Goal: Task Accomplishment & Management: Manage account settings

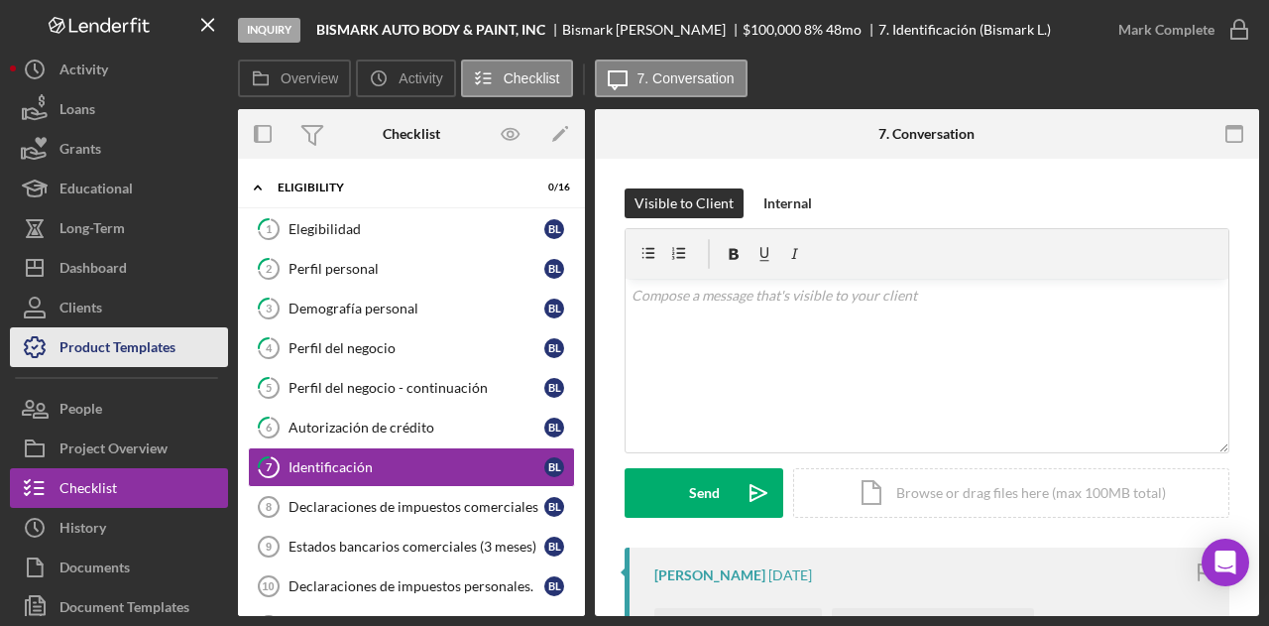
scroll to position [325, 0]
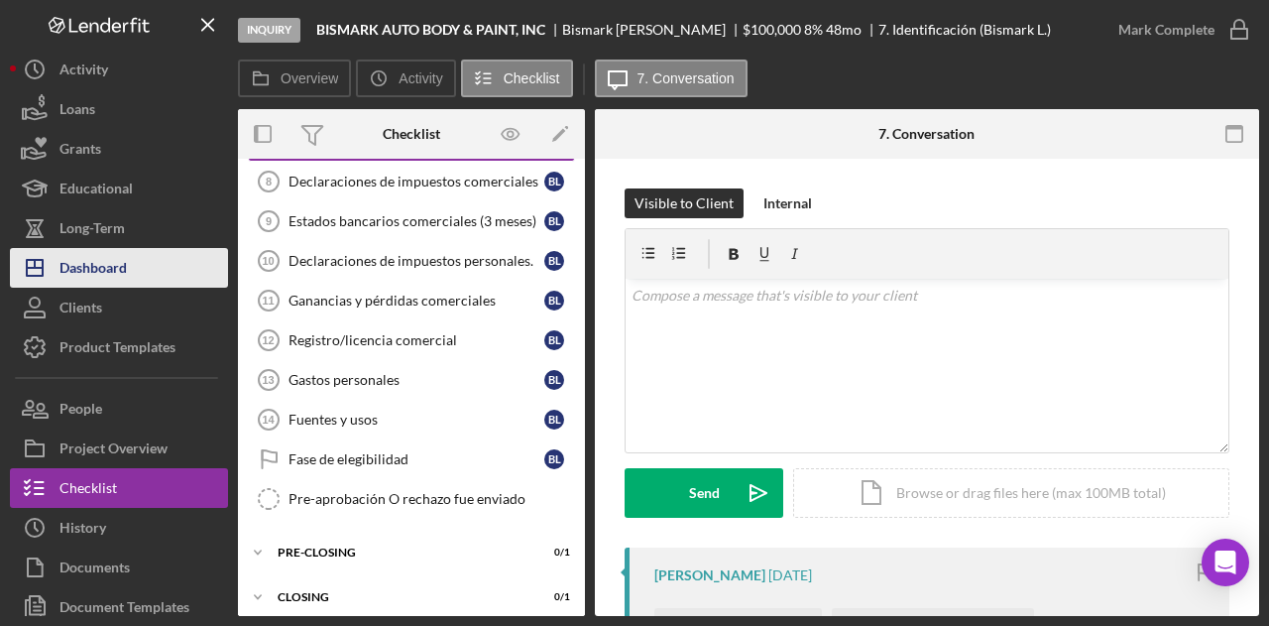
click at [119, 259] on div "Dashboard" at bounding box center [92, 270] width 67 height 45
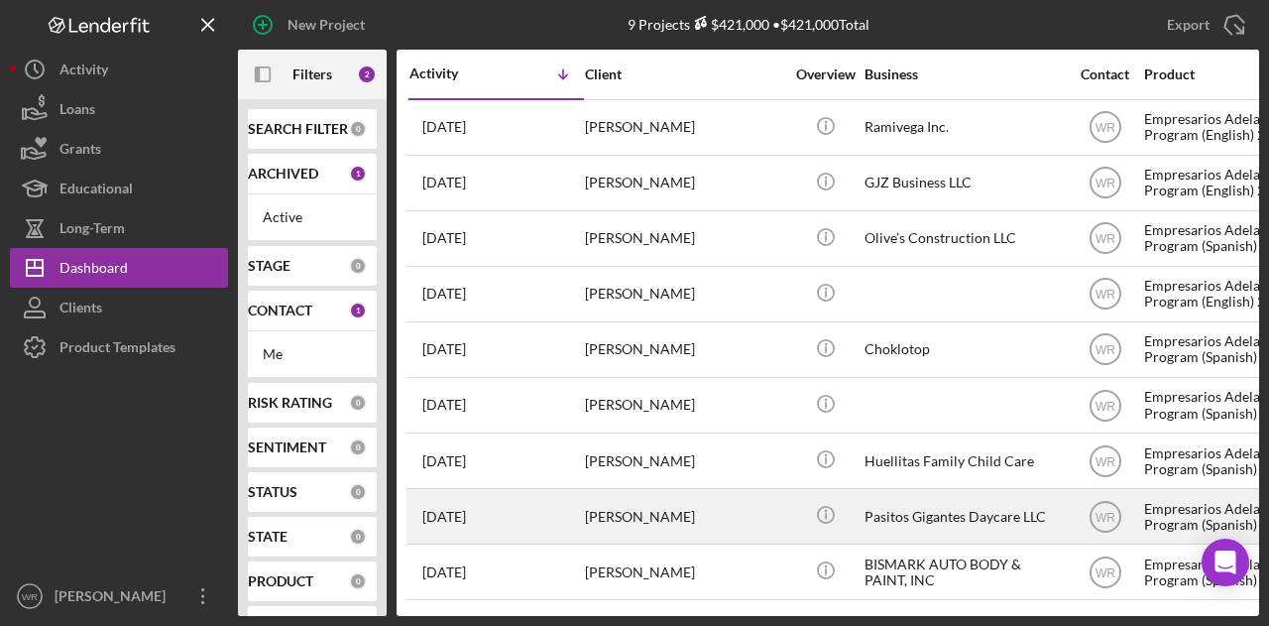
scroll to position [3, 0]
click at [646, 504] on div "[PERSON_NAME]" at bounding box center [684, 516] width 198 height 53
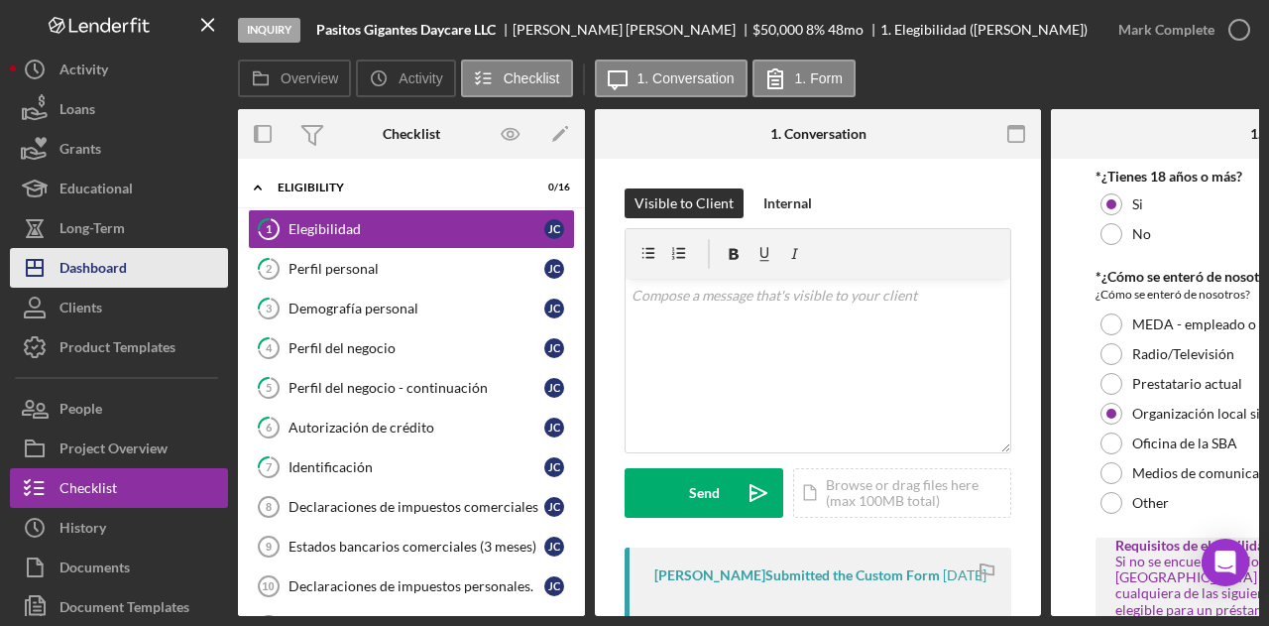
click at [103, 261] on div "Dashboard" at bounding box center [92, 270] width 67 height 45
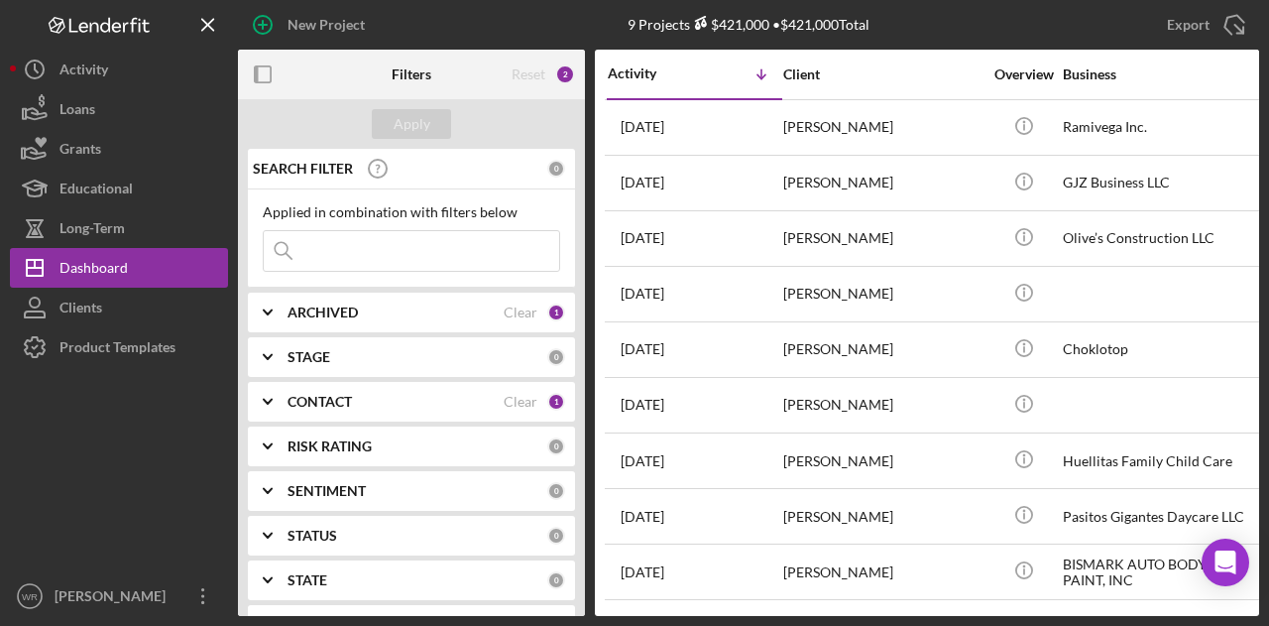
click at [335, 413] on div "CONTACT Clear 1" at bounding box center [427, 402] width 278 height 40
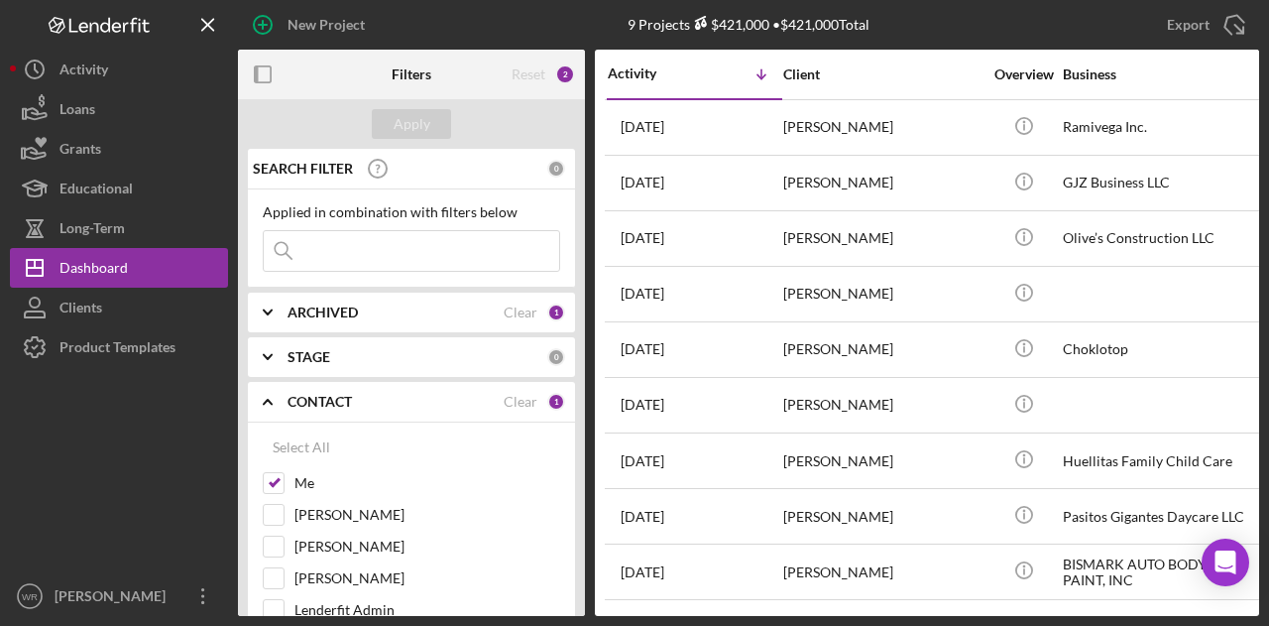
scroll to position [297, 0]
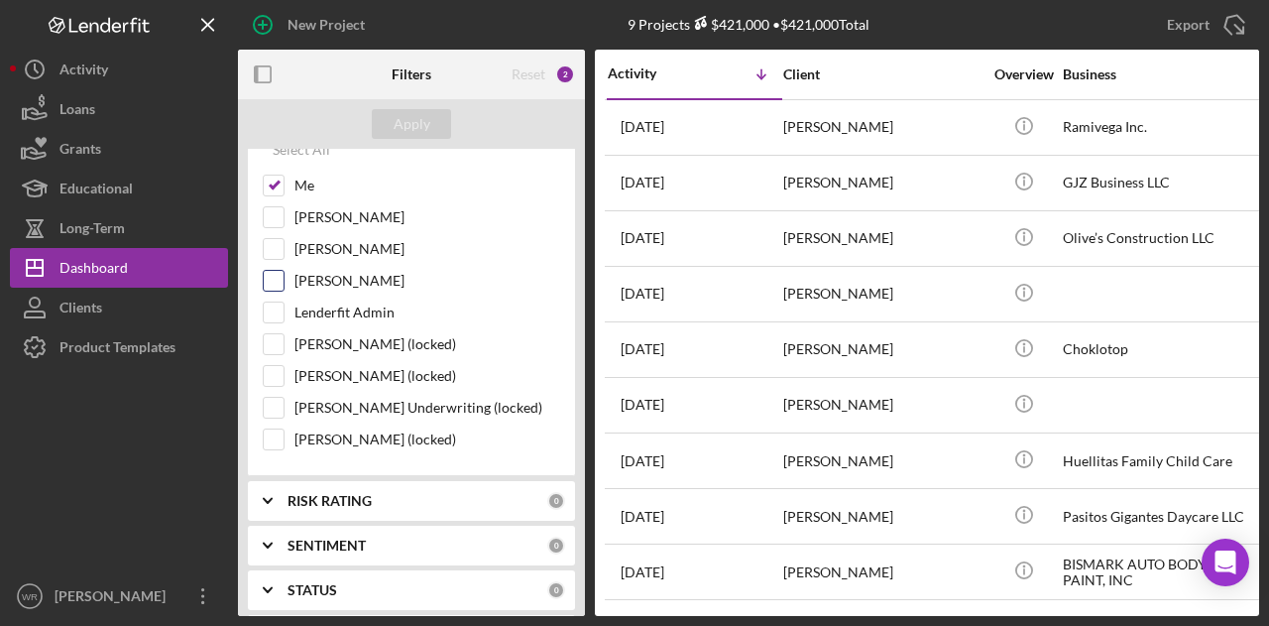
click at [335, 286] on label "[PERSON_NAME]" at bounding box center [427, 281] width 266 height 20
click at [284, 286] on input "[PERSON_NAME]" at bounding box center [274, 281] width 20 height 20
checkbox input "true"
click at [421, 116] on div "Apply" at bounding box center [412, 124] width 37 height 30
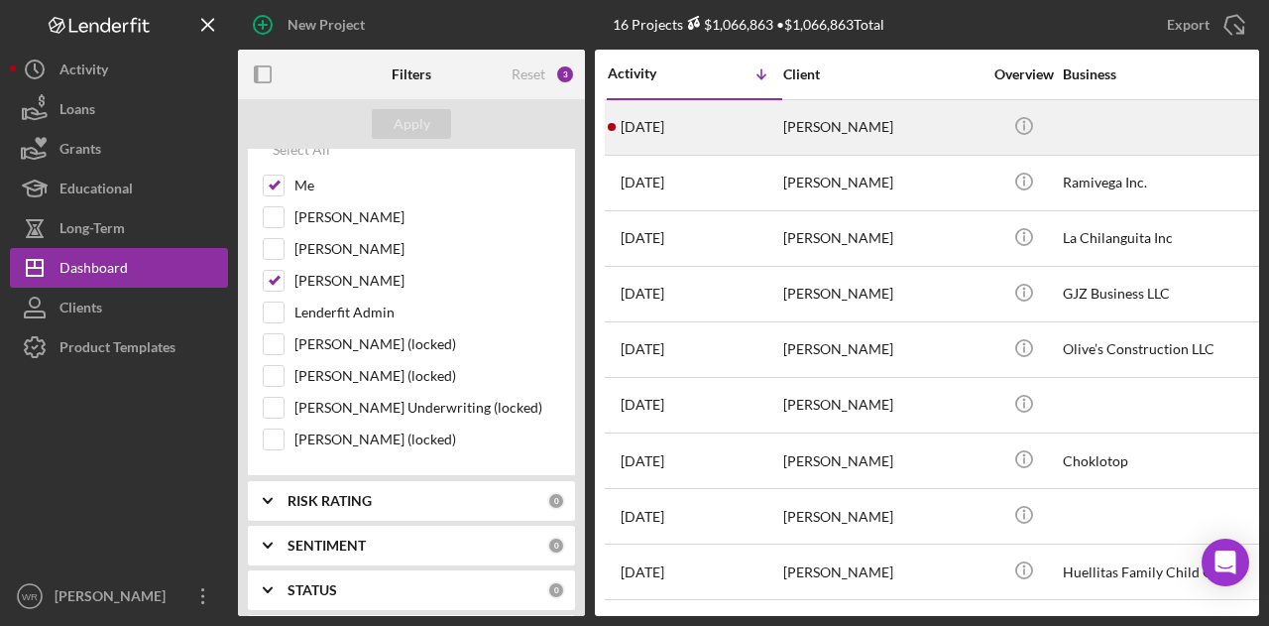
click at [722, 108] on div "[DATE] [PERSON_NAME]" at bounding box center [694, 127] width 173 height 53
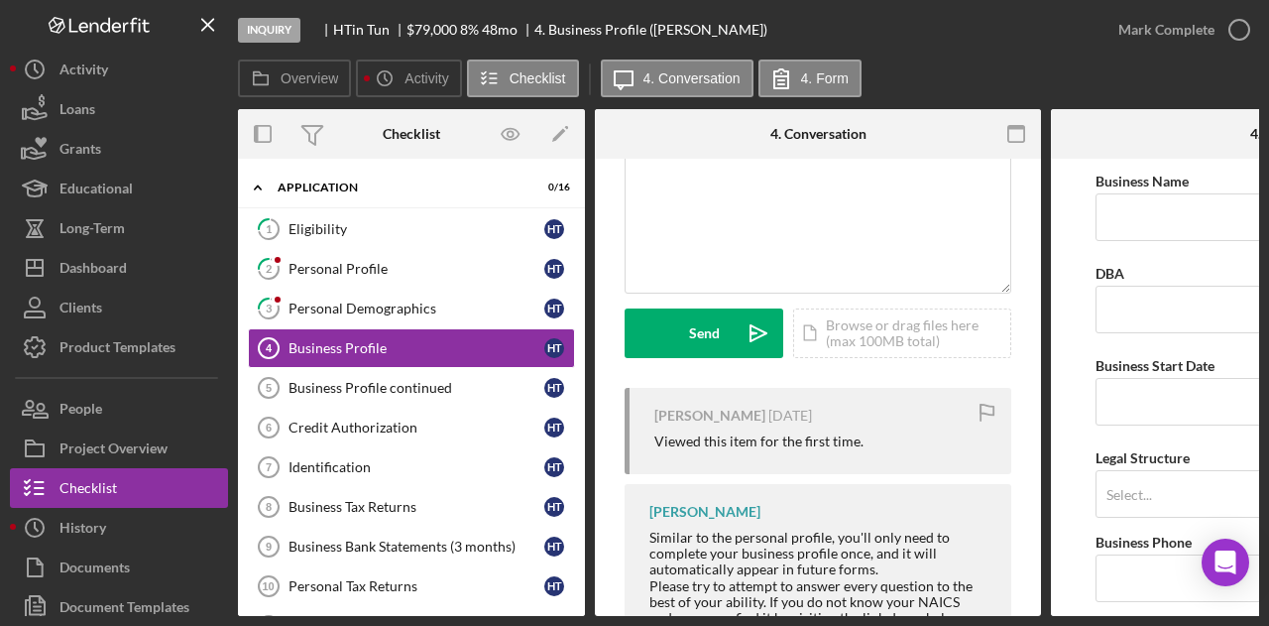
scroll to position [368, 0]
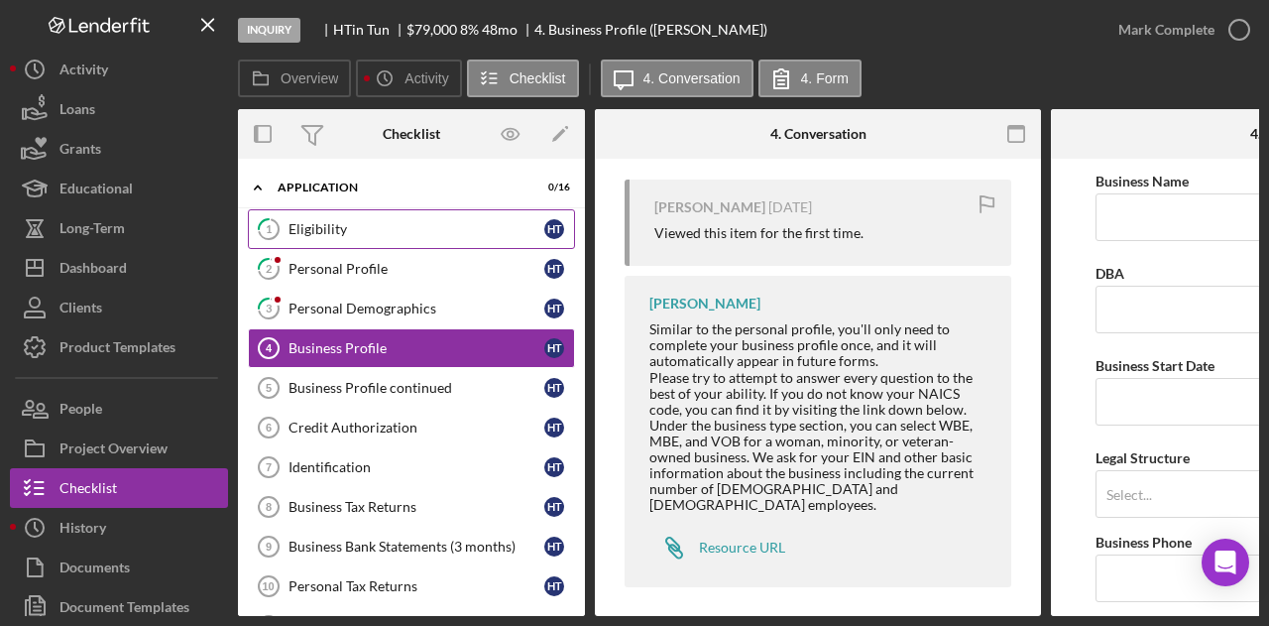
click at [383, 225] on div "Eligibility" at bounding box center [416, 229] width 256 height 16
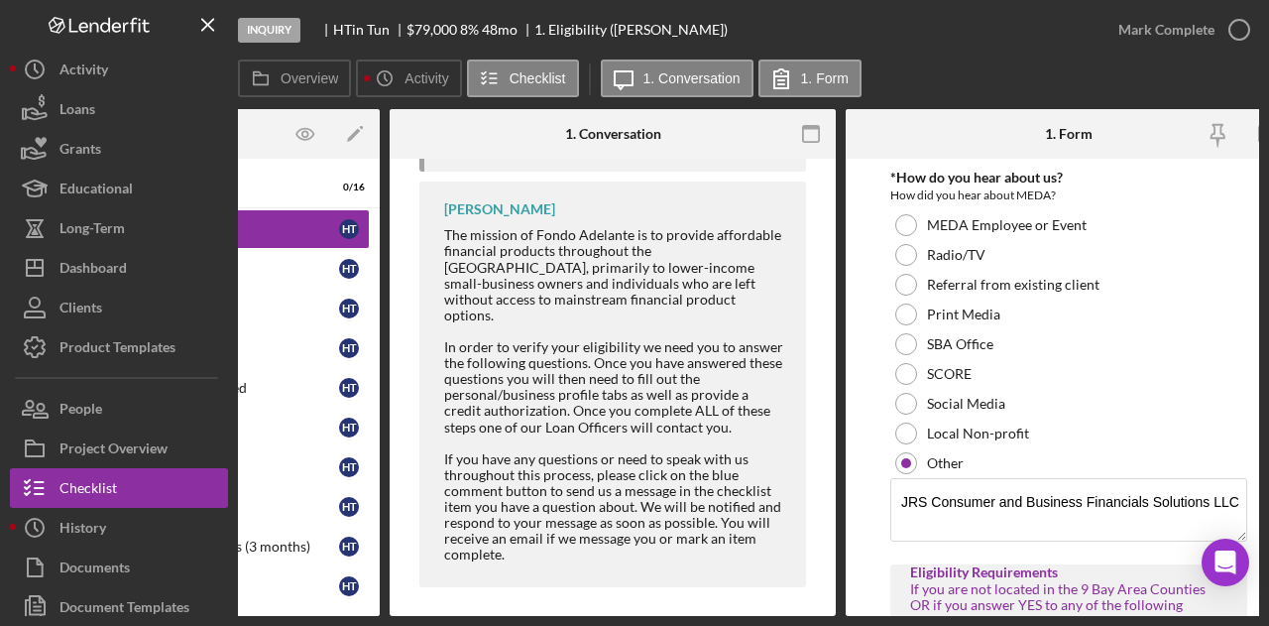
scroll to position [0, 238]
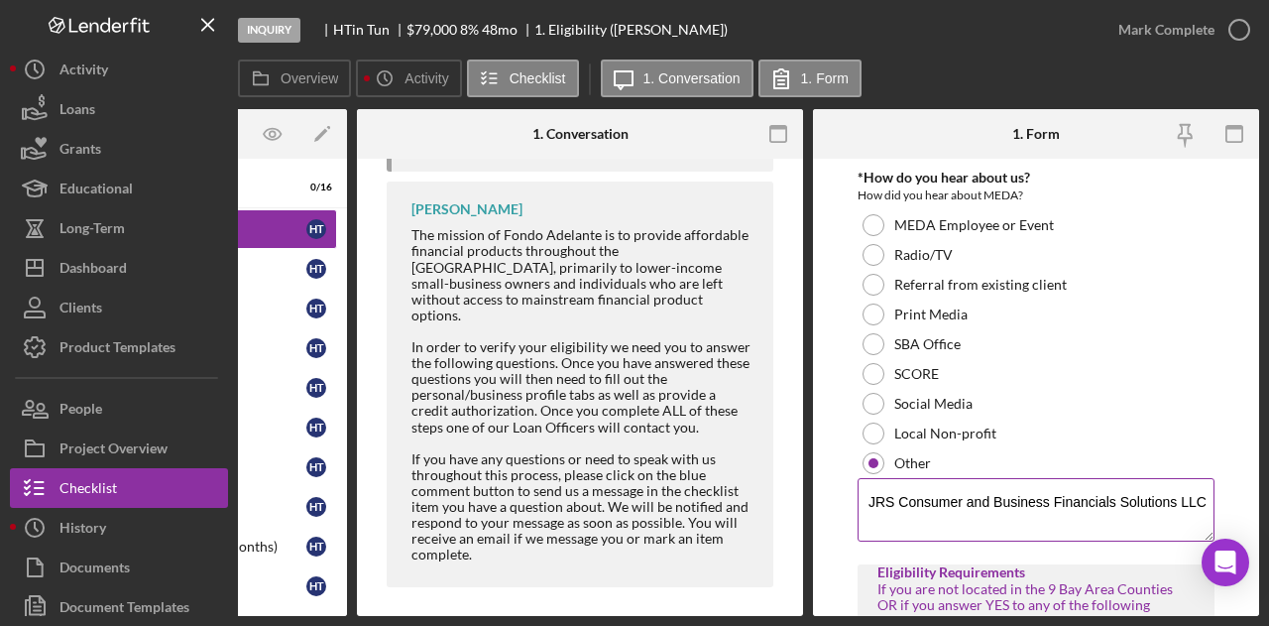
drag, startPoint x: 868, startPoint y: 513, endPoint x: 1203, endPoint y: 509, distance: 334.1
click at [1203, 509] on textarea "JRS Consumer and Business Financials Solutions LLC" at bounding box center [1036, 509] width 357 height 63
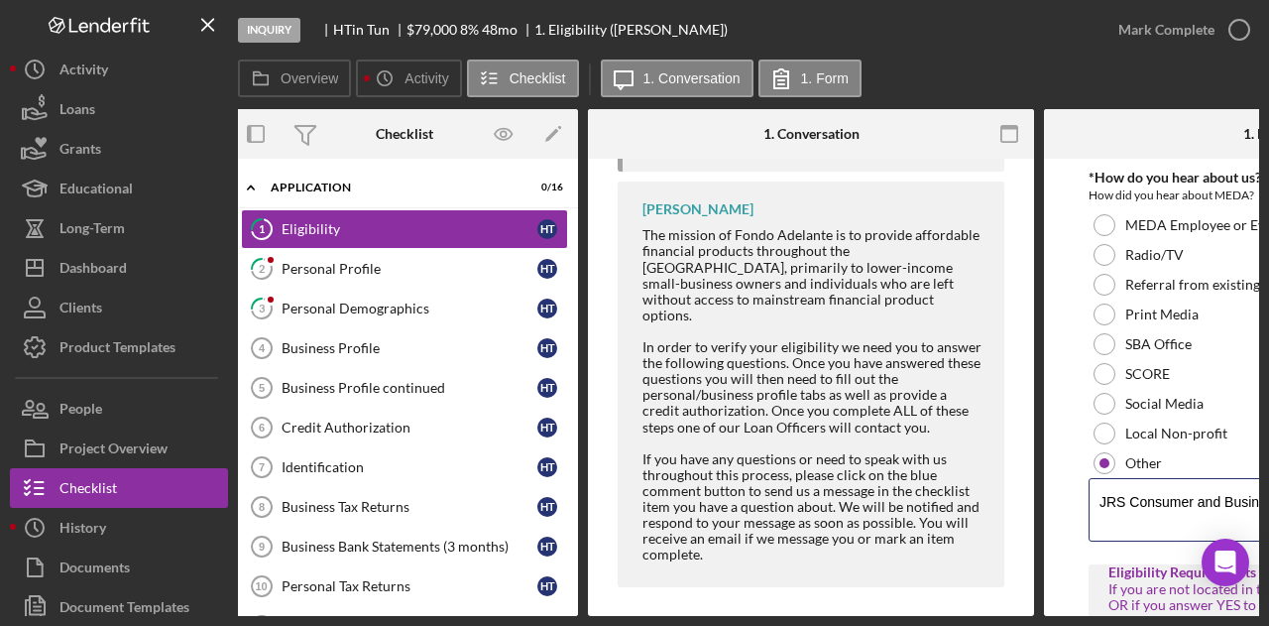
scroll to position [0, 0]
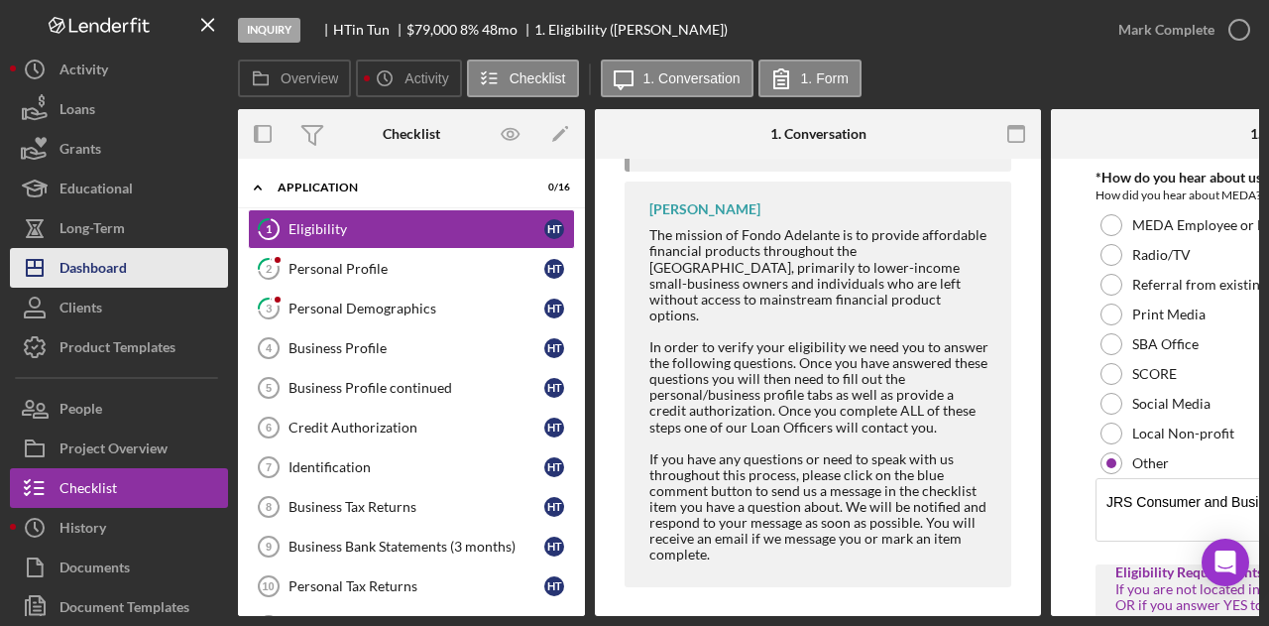
click at [137, 262] on button "Icon/Dashboard Dashboard" at bounding box center [119, 268] width 218 height 40
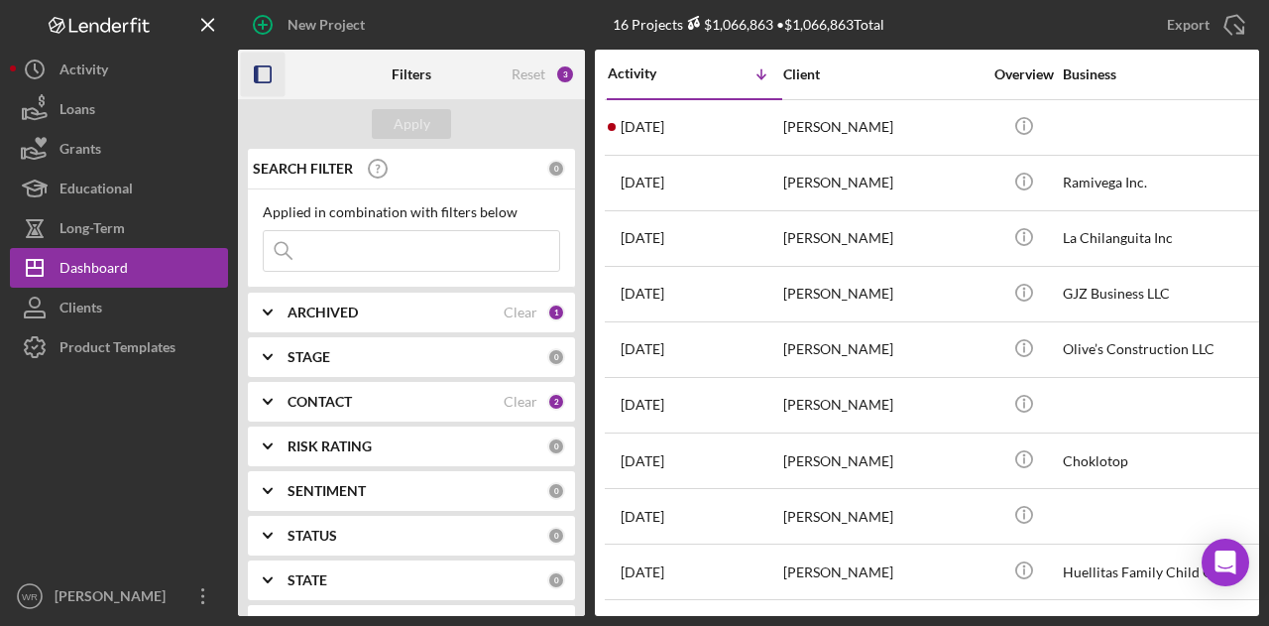
click at [251, 73] on icon "button" at bounding box center [263, 75] width 45 height 45
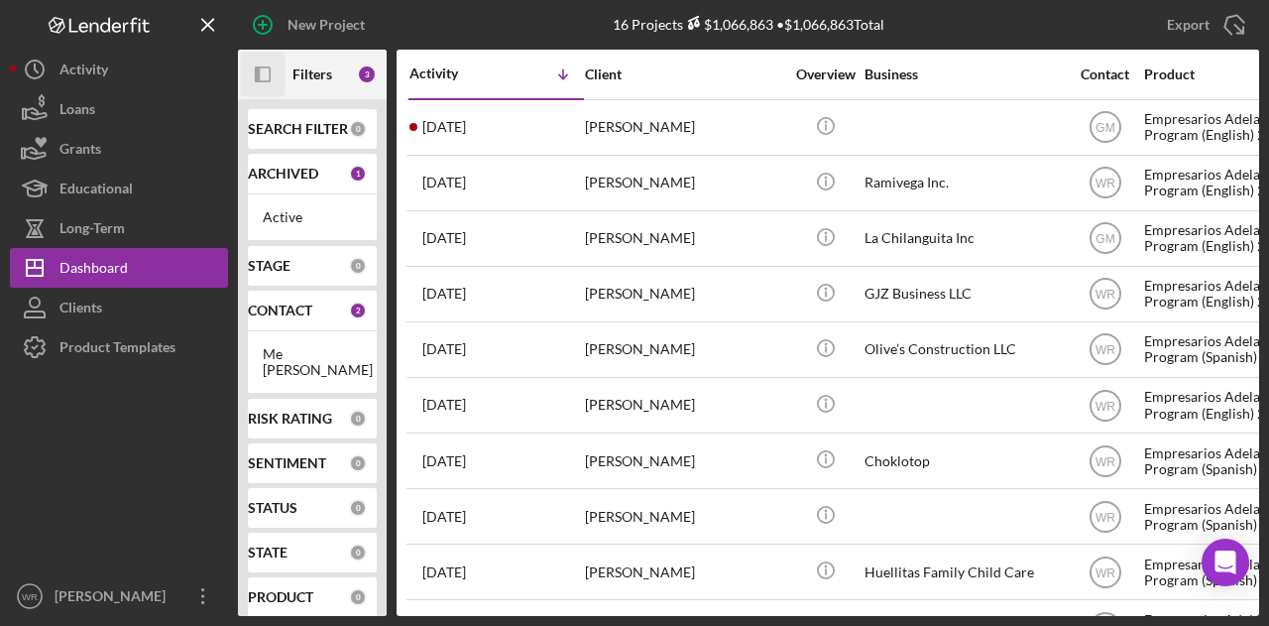
click at [315, 358] on div "Me" at bounding box center [312, 354] width 99 height 16
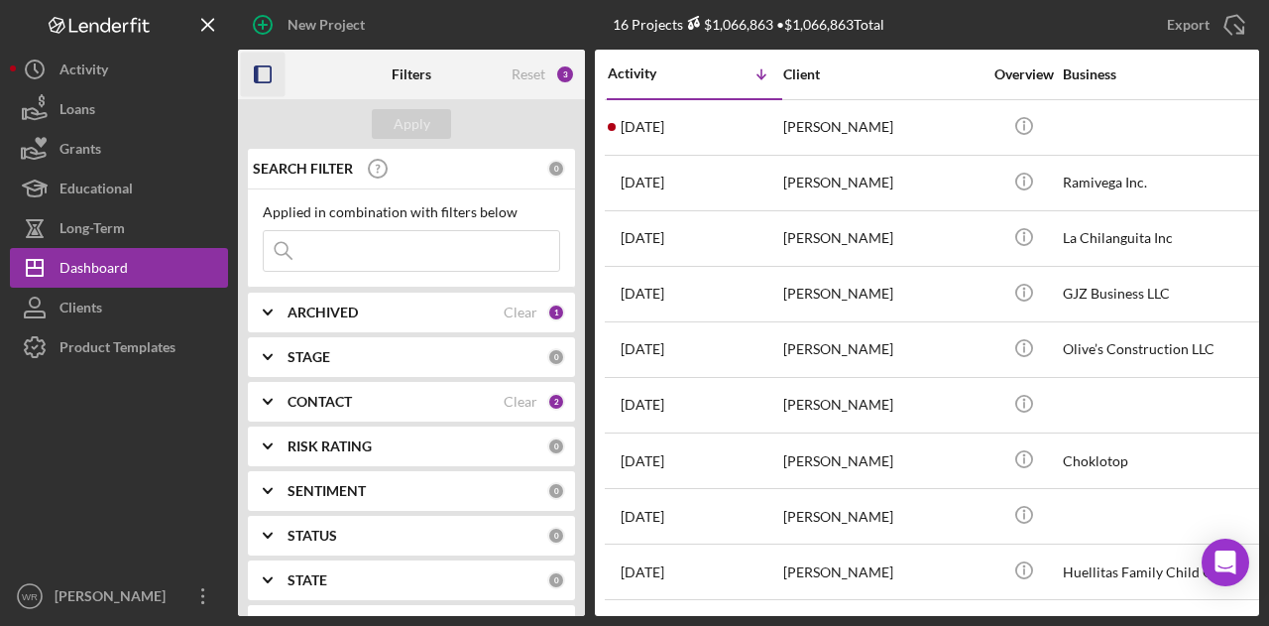
click at [322, 398] on b "CONTACT" at bounding box center [320, 402] width 64 height 16
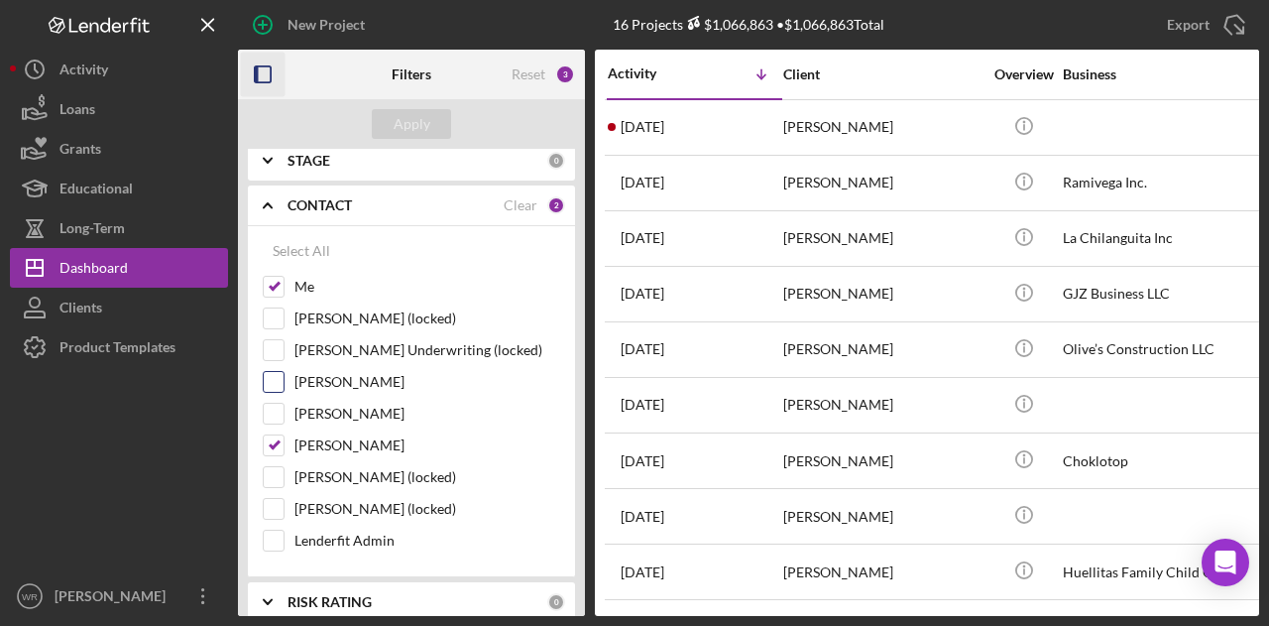
scroll to position [198, 0]
click at [342, 442] on label "[PERSON_NAME]" at bounding box center [427, 443] width 266 height 20
click at [284, 442] on input "[PERSON_NAME]" at bounding box center [274, 443] width 20 height 20
checkbox input "false"
click at [424, 123] on div "Apply" at bounding box center [412, 124] width 37 height 30
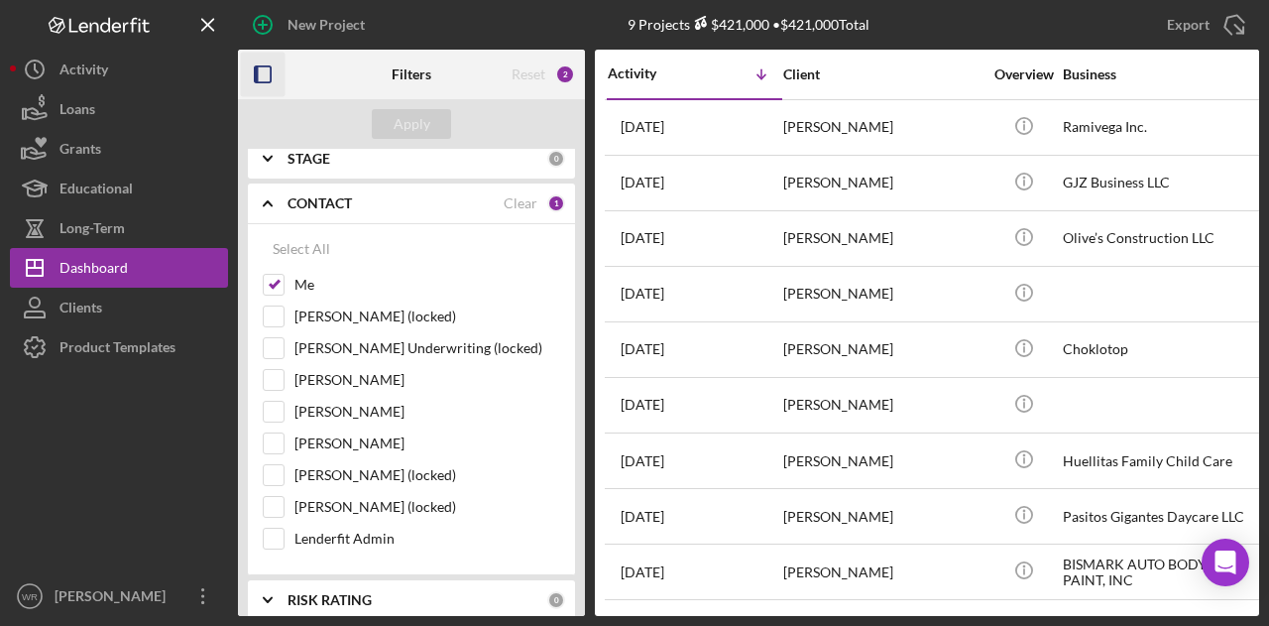
click at [260, 74] on icon "button" at bounding box center [263, 75] width 45 height 45
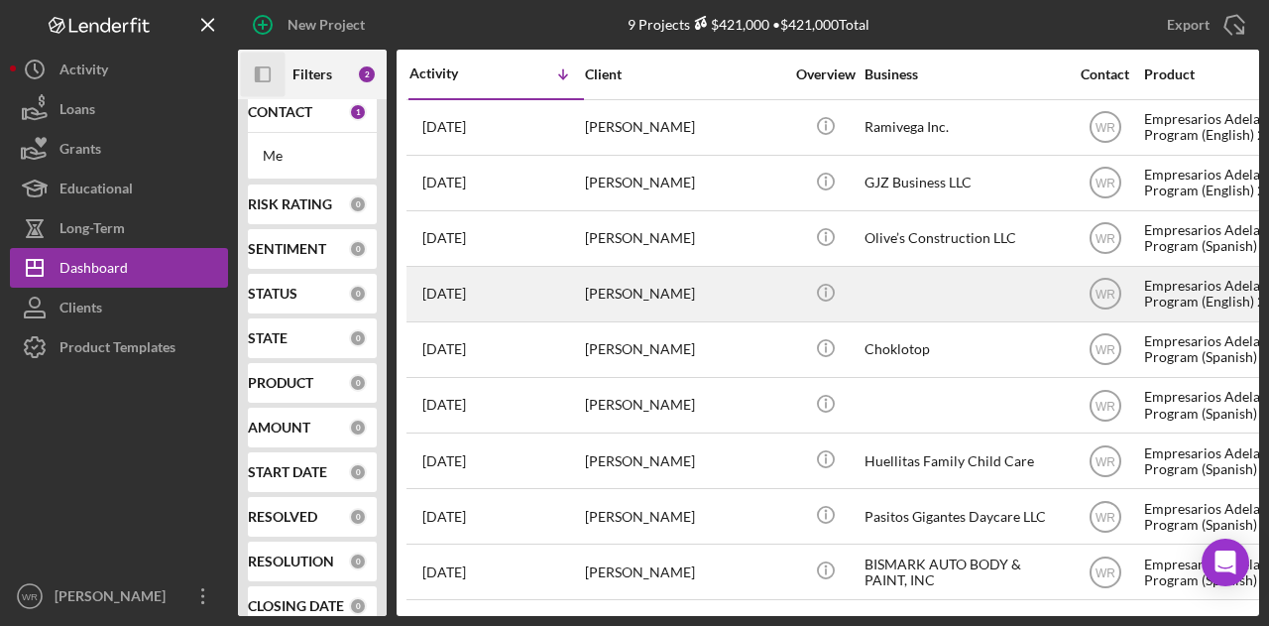
click at [613, 301] on div "[PERSON_NAME]" at bounding box center [684, 294] width 198 height 53
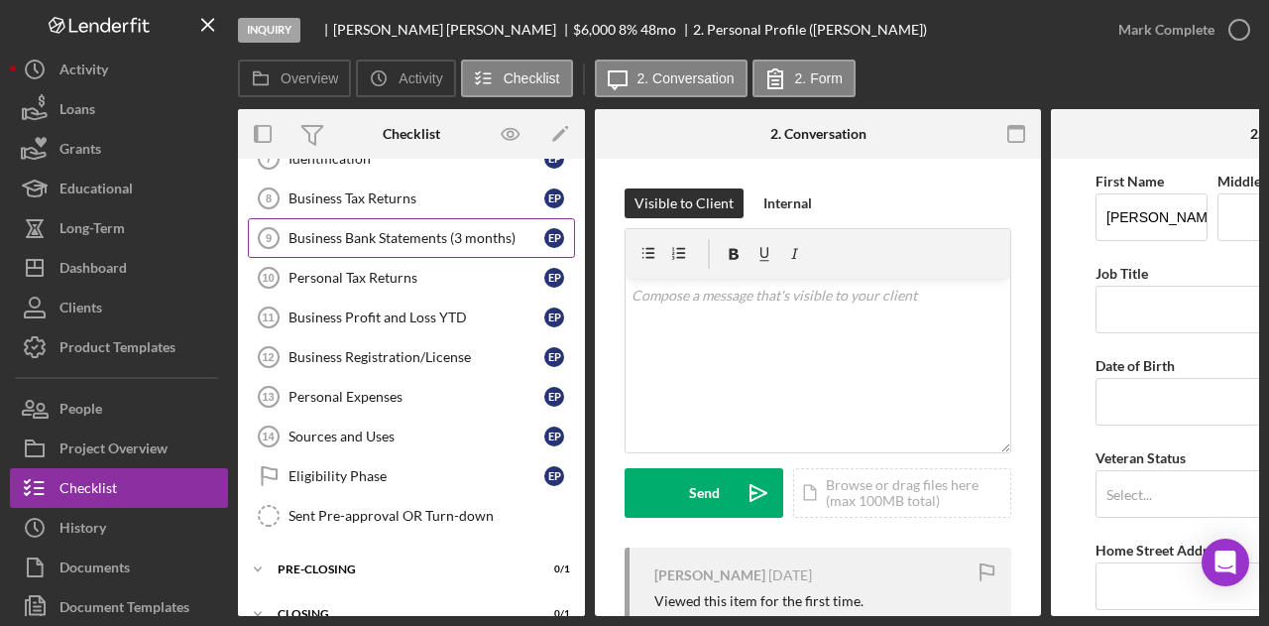
scroll to position [331, 0]
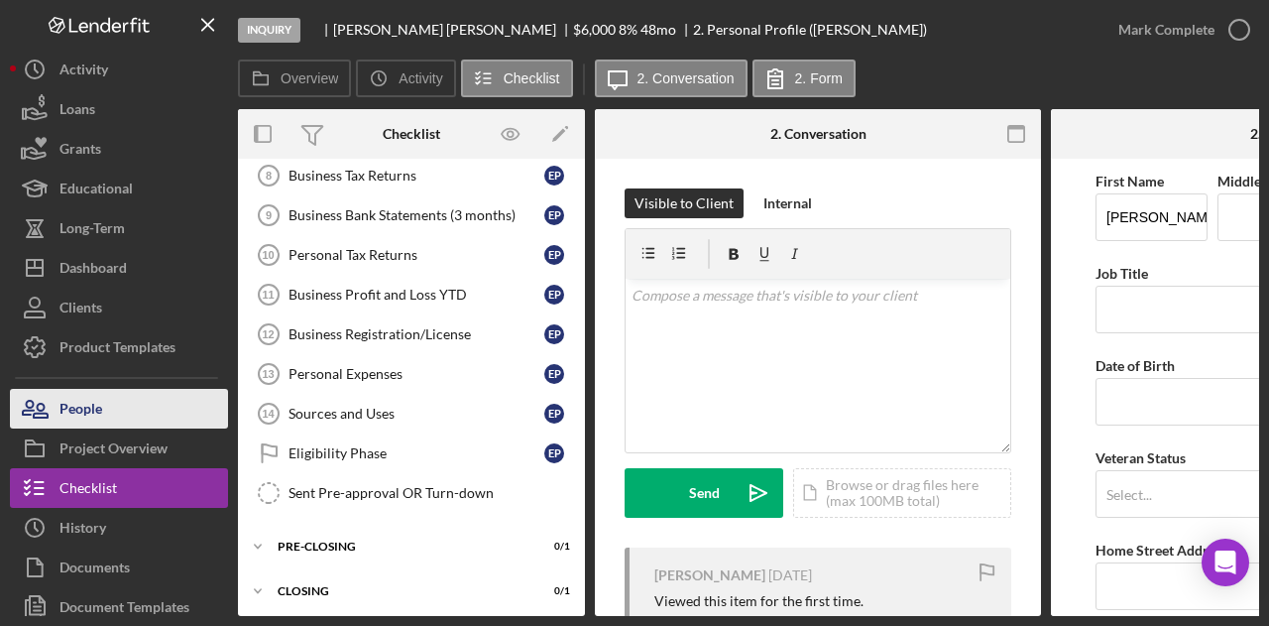
click at [144, 417] on button "People" at bounding box center [119, 409] width 218 height 40
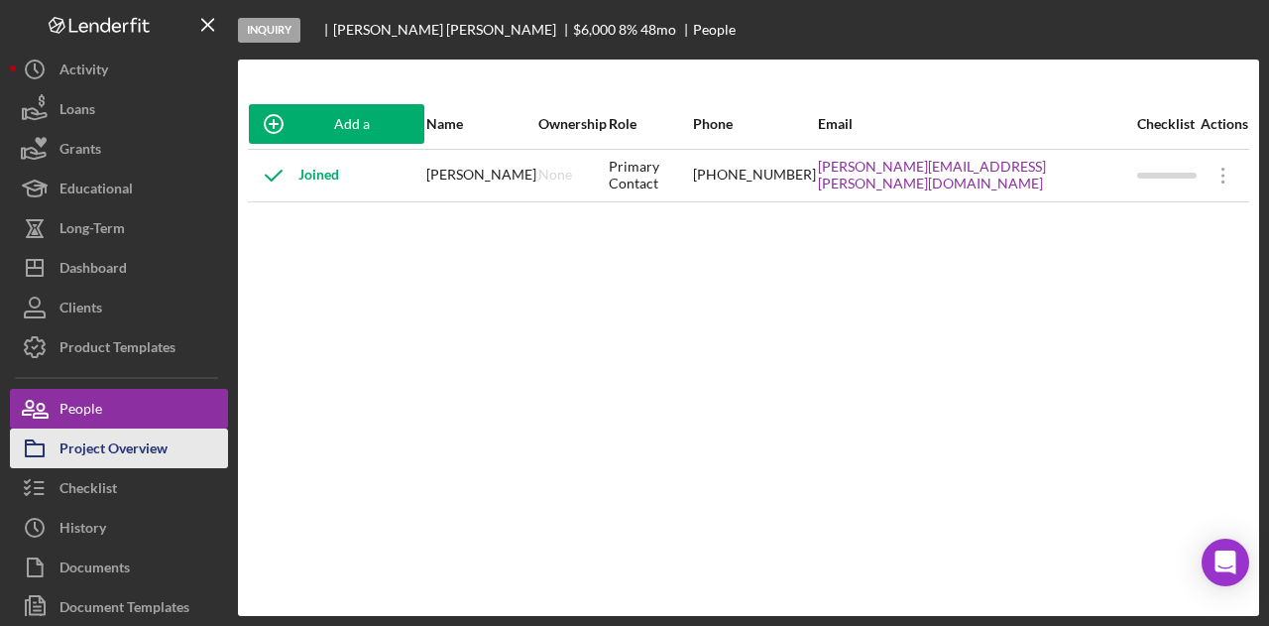
click at [220, 436] on button "Project Overview" at bounding box center [119, 448] width 218 height 40
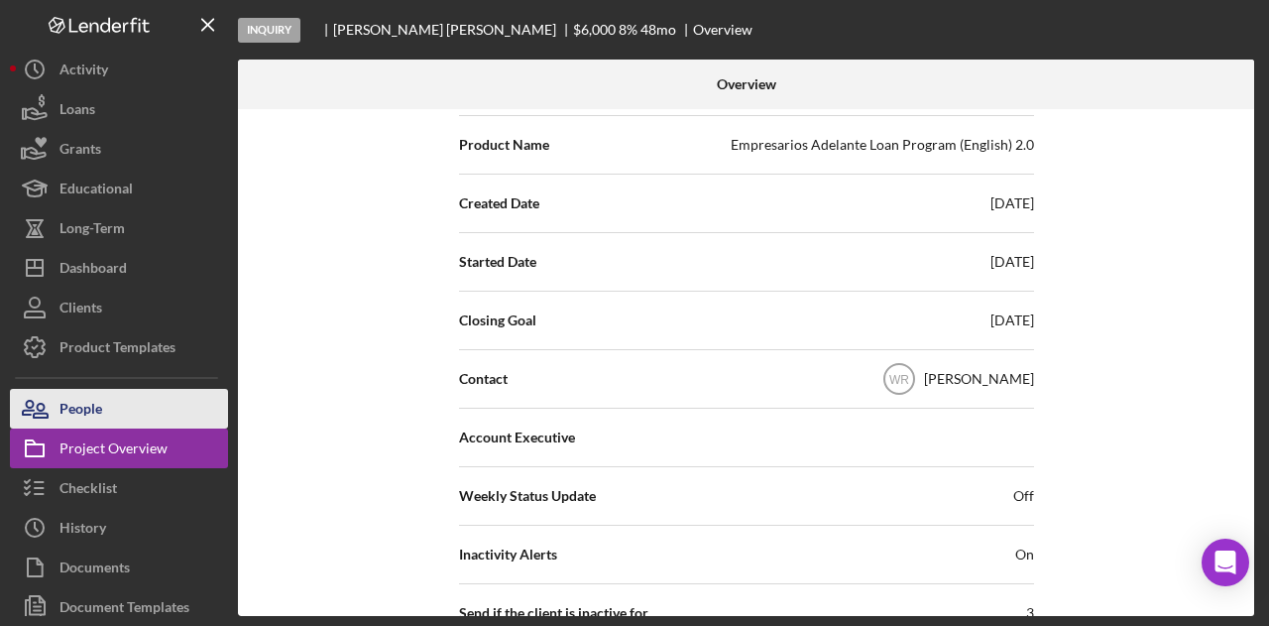
scroll to position [397, 0]
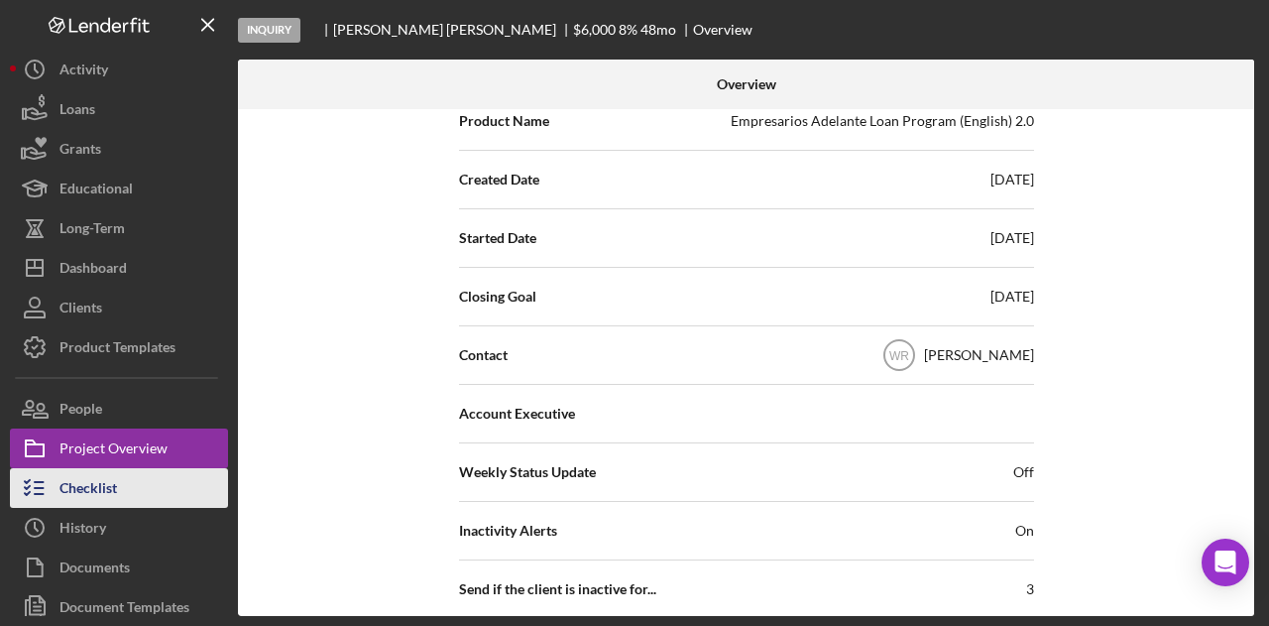
click at [105, 487] on div "Checklist" at bounding box center [88, 490] width 58 height 45
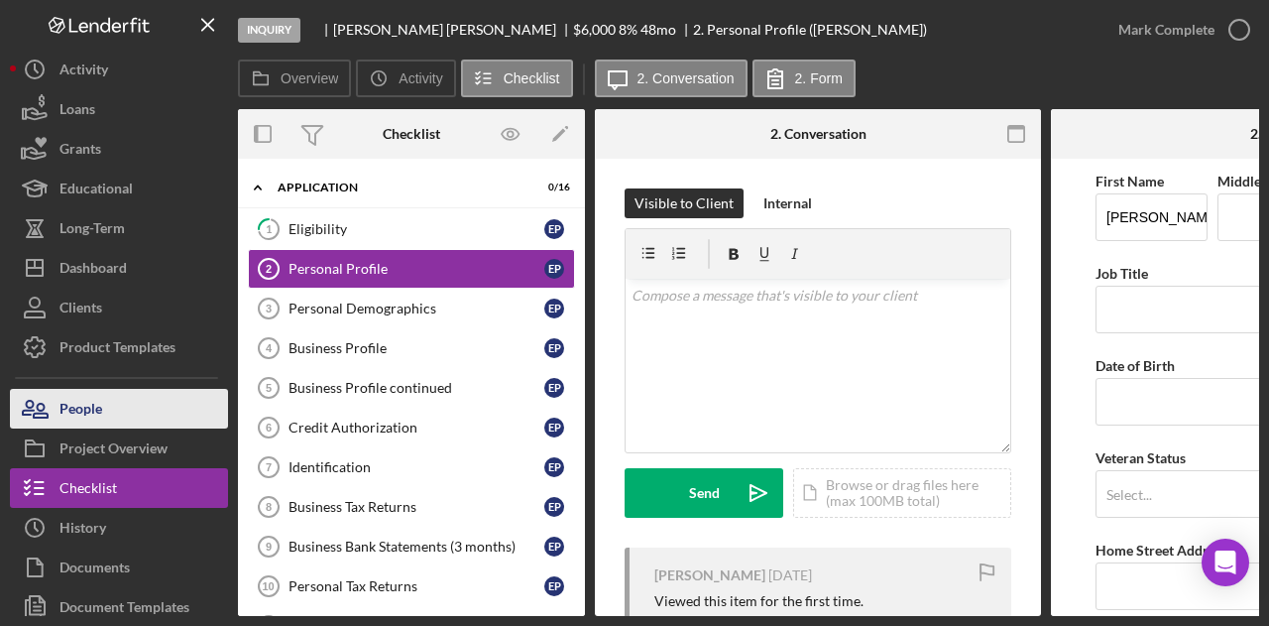
click at [115, 413] on button "People" at bounding box center [119, 409] width 218 height 40
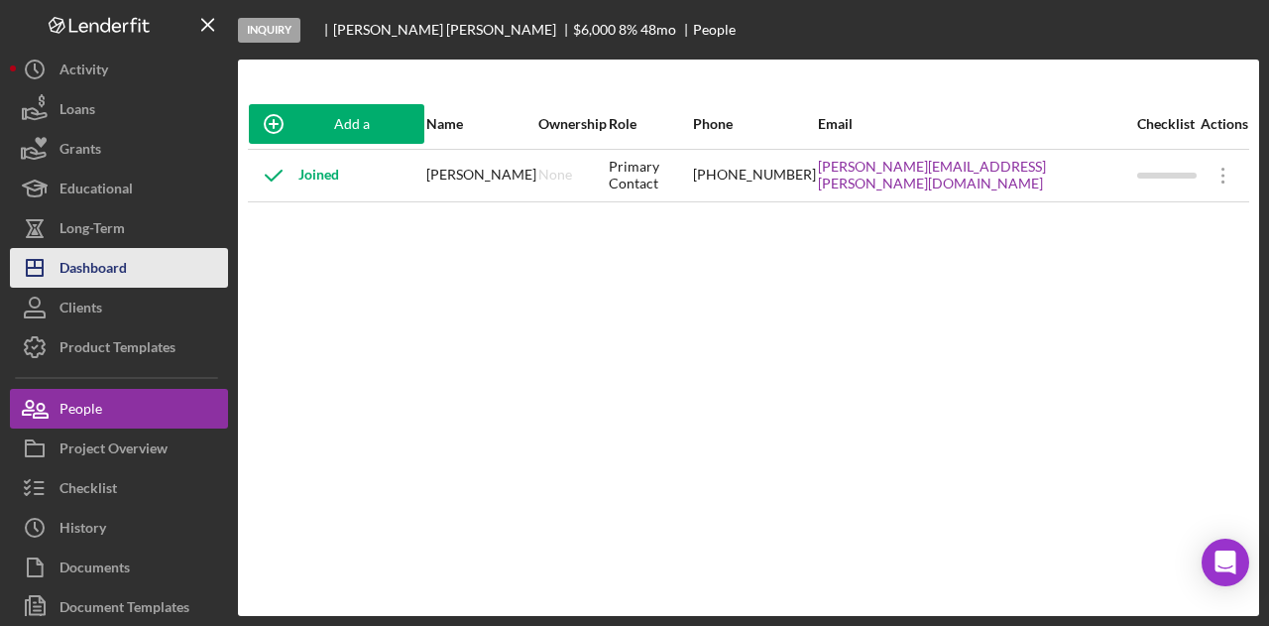
click at [145, 277] on button "Icon/Dashboard Dashboard" at bounding box center [119, 268] width 218 height 40
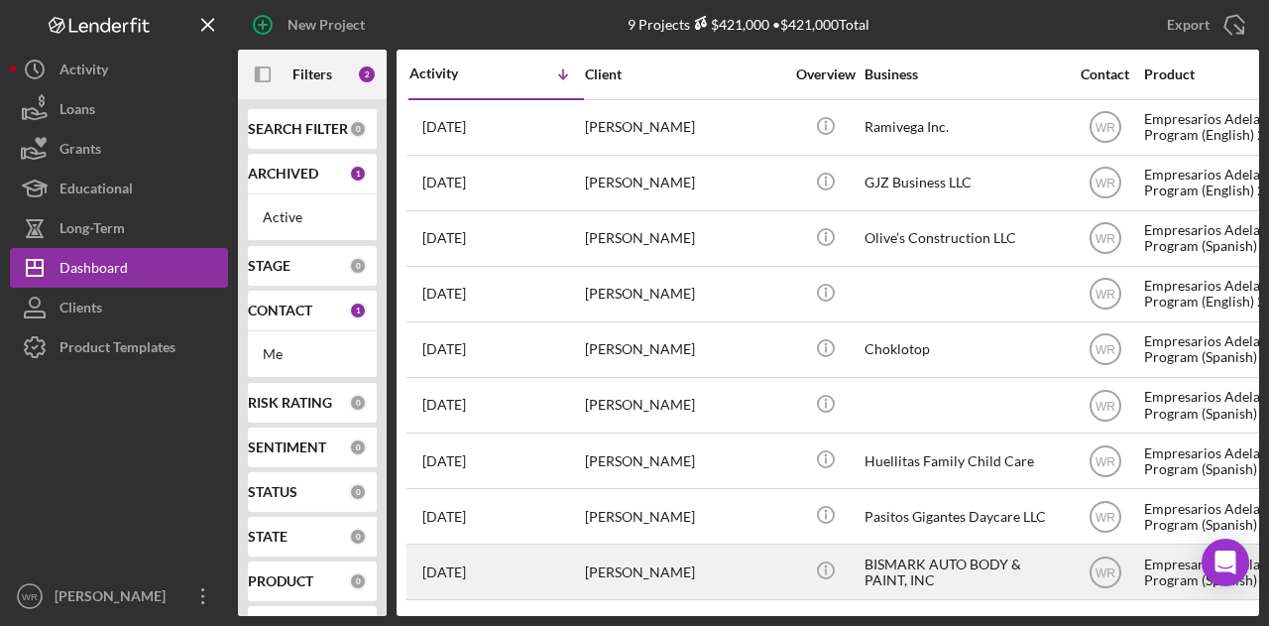
scroll to position [3, 0]
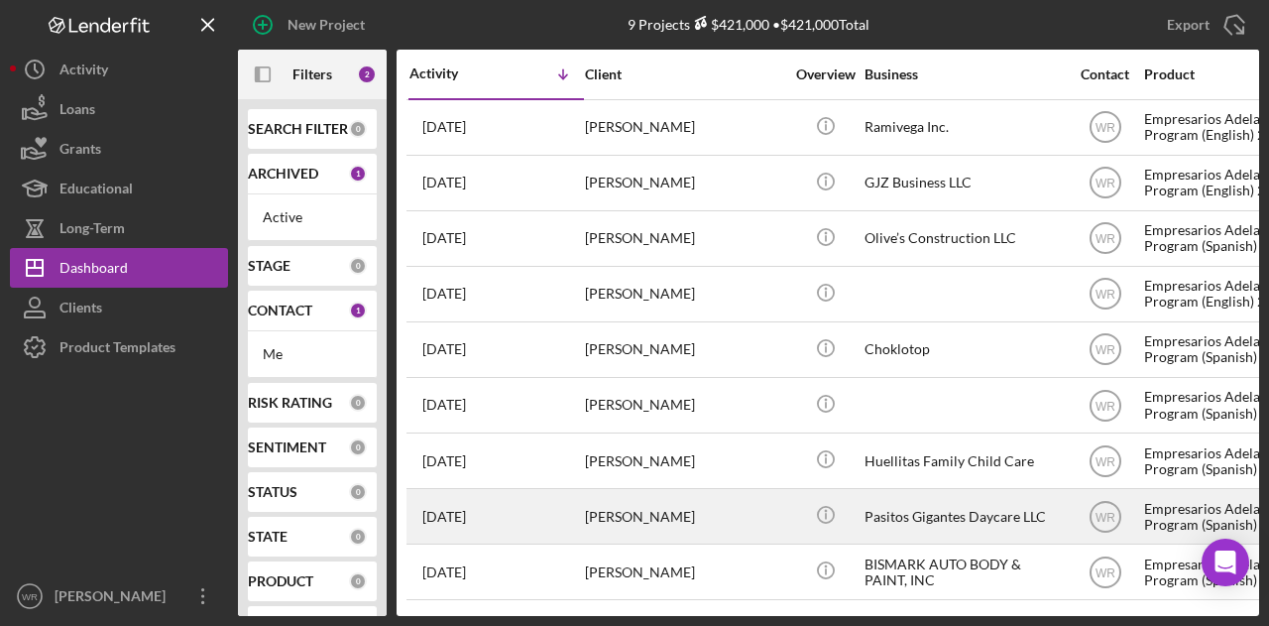
click at [652, 513] on div "[PERSON_NAME]" at bounding box center [684, 516] width 198 height 53
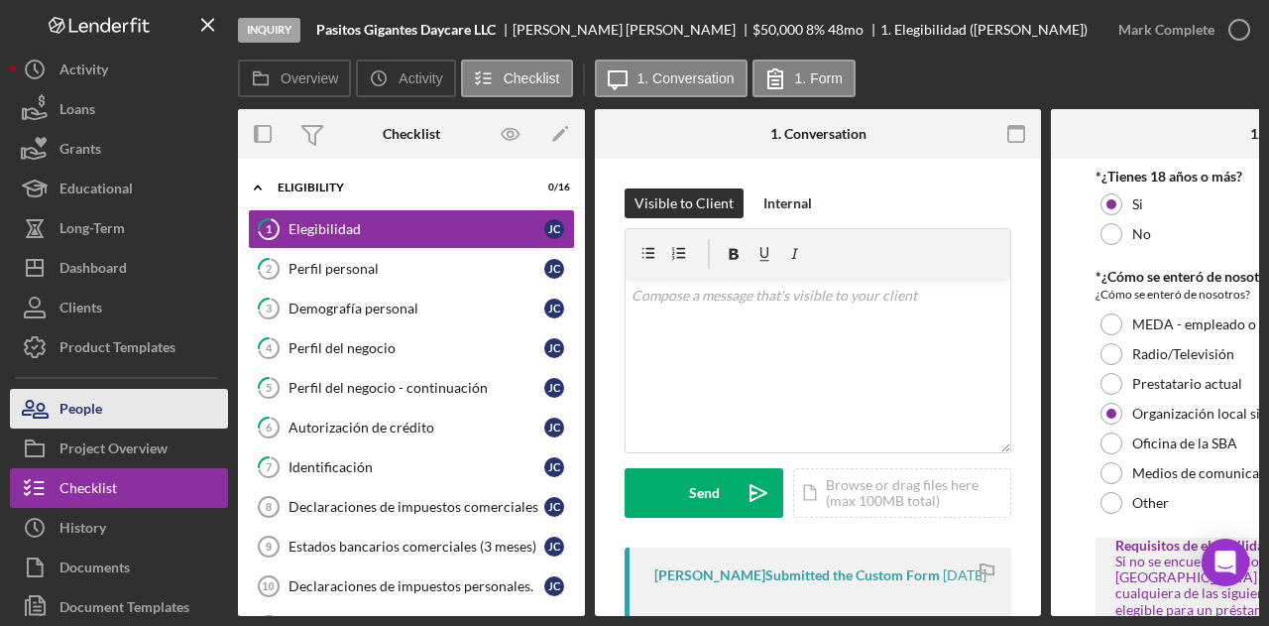
click at [149, 408] on button "People" at bounding box center [119, 409] width 218 height 40
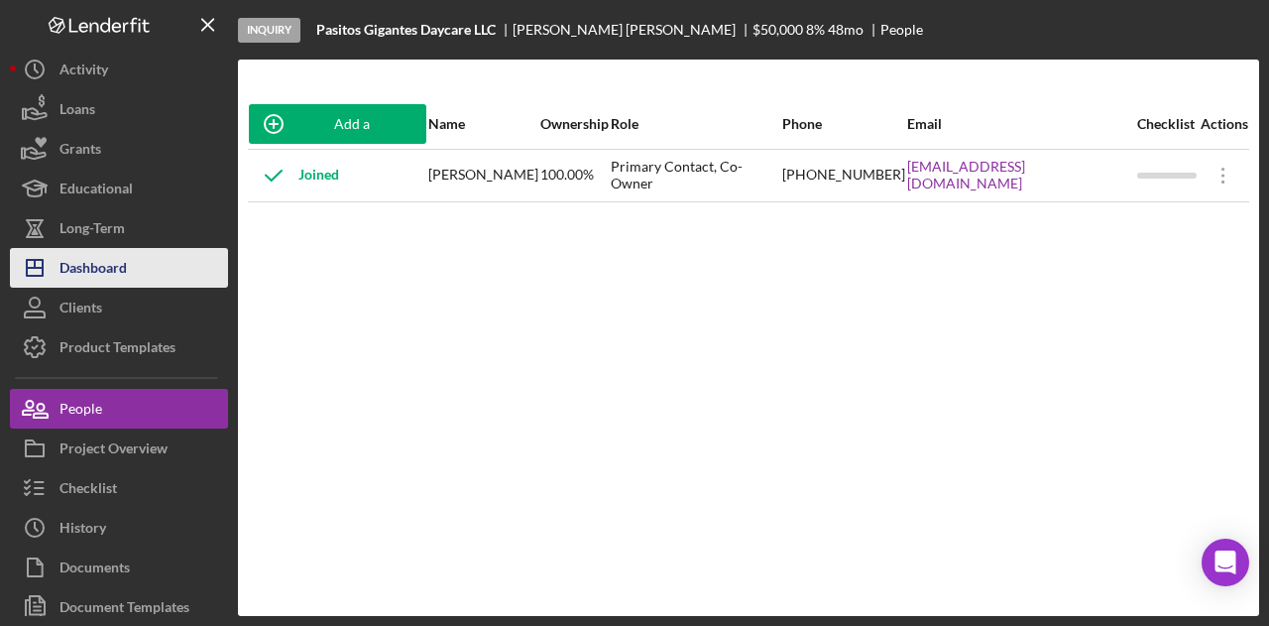
click at [109, 259] on div "Dashboard" at bounding box center [92, 270] width 67 height 45
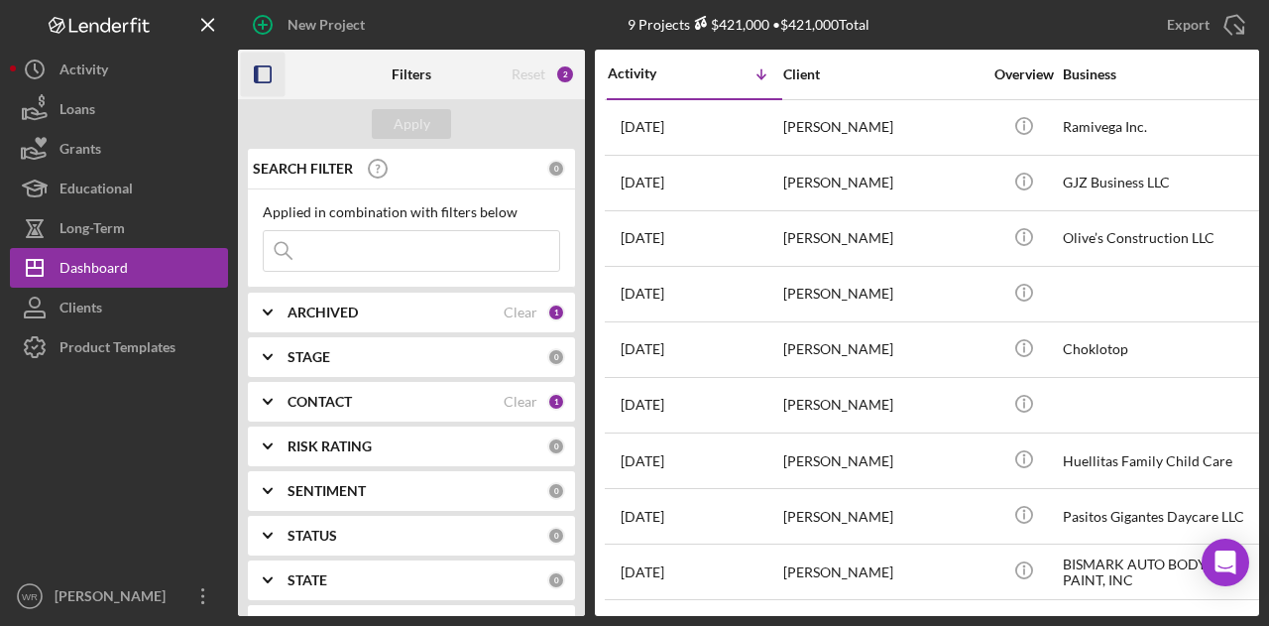
click at [273, 72] on icon "button" at bounding box center [263, 75] width 45 height 45
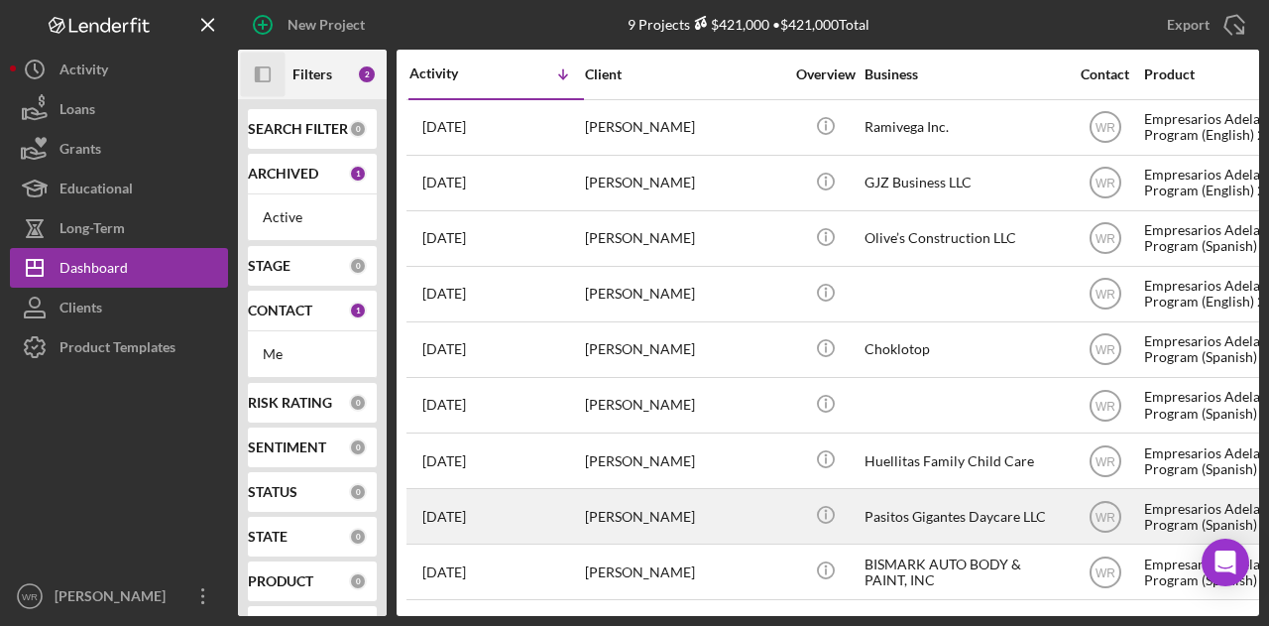
scroll to position [3, 0]
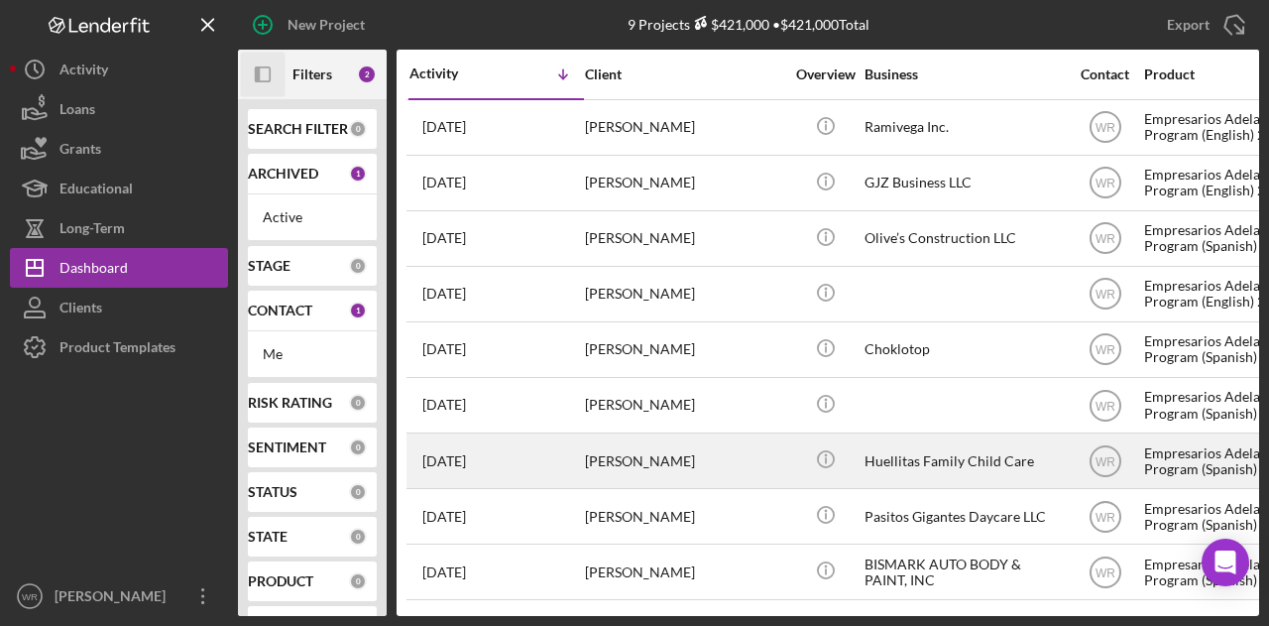
click at [631, 445] on div "[PERSON_NAME]" at bounding box center [684, 460] width 198 height 53
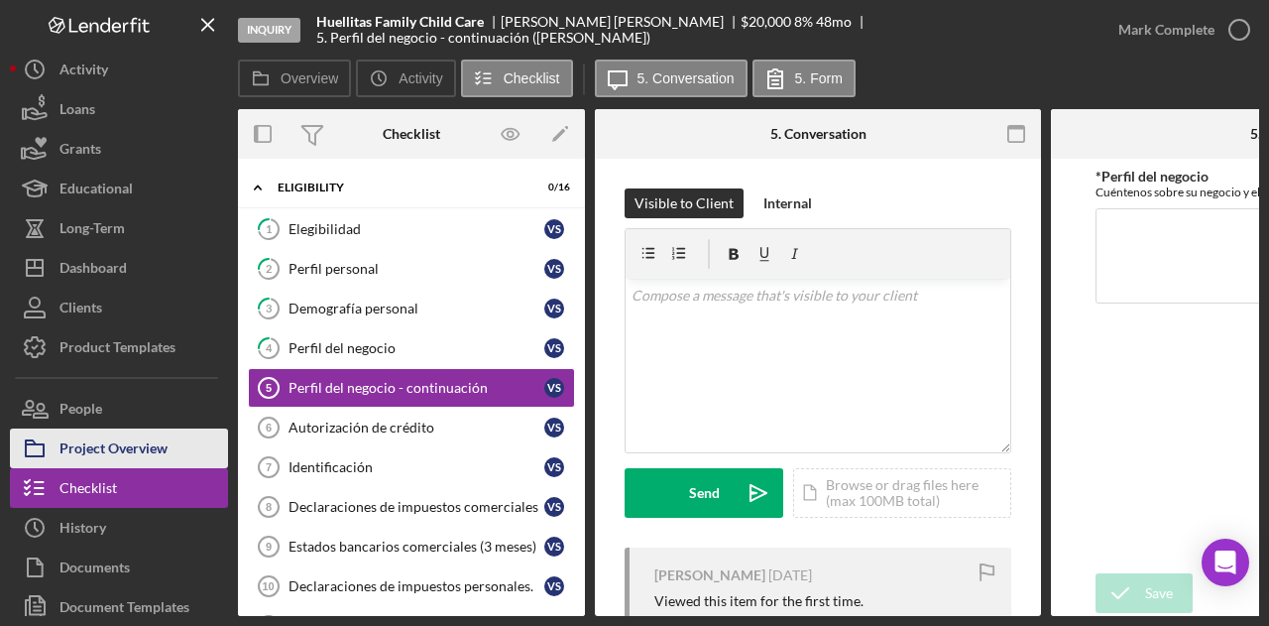
click at [196, 446] on button "Project Overview" at bounding box center [119, 448] width 218 height 40
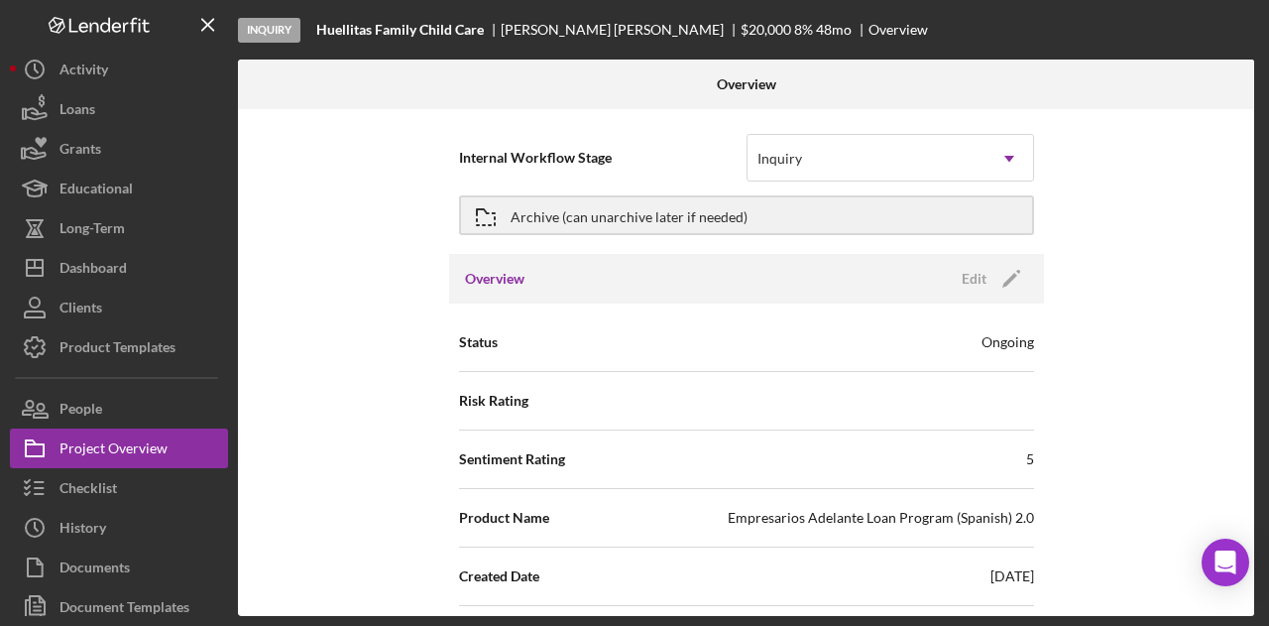
scroll to position [99, 0]
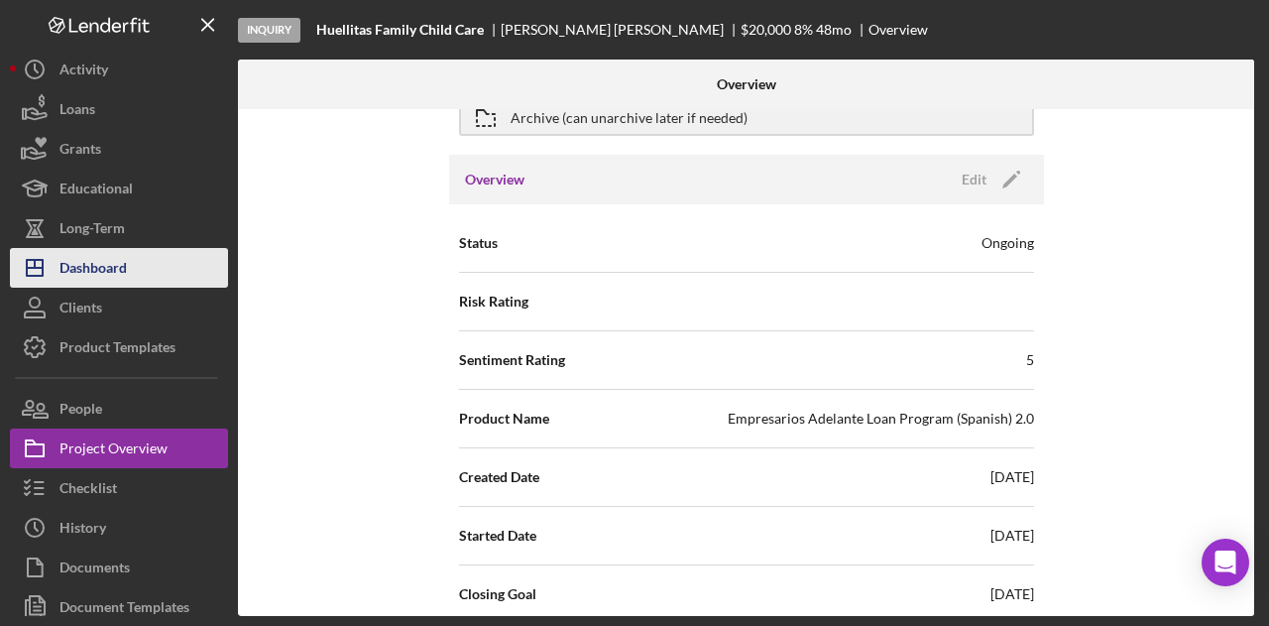
click at [174, 270] on button "Icon/Dashboard Dashboard" at bounding box center [119, 268] width 218 height 40
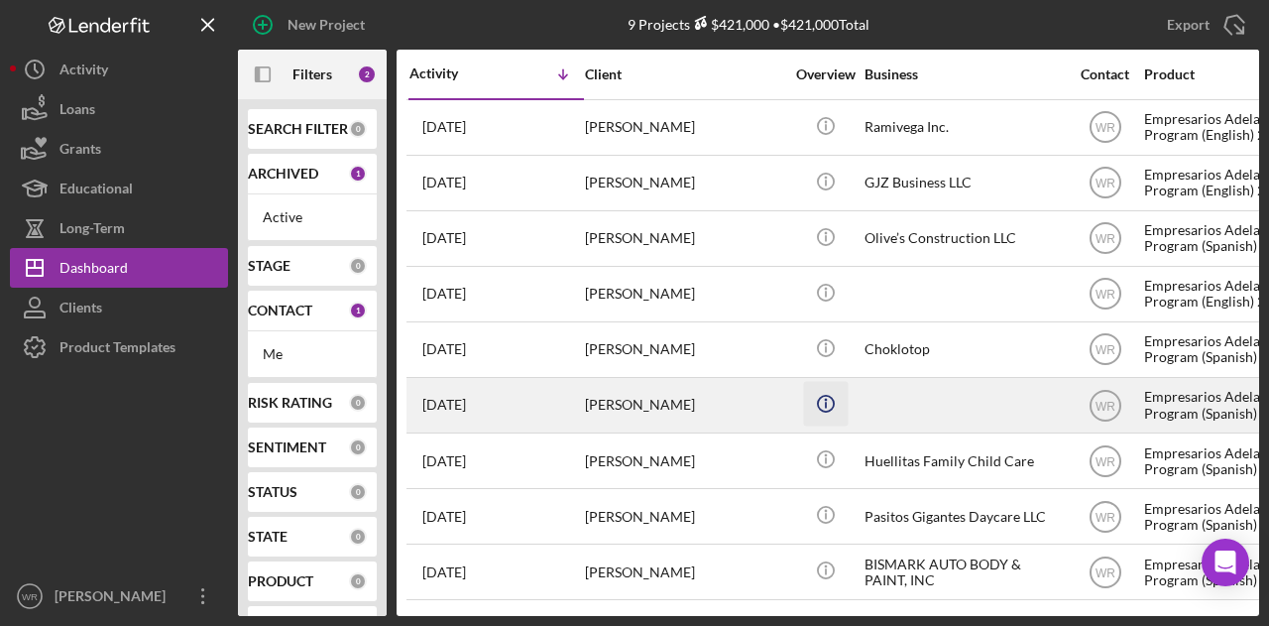
scroll to position [3, 0]
click at [687, 416] on div "[PERSON_NAME]" at bounding box center [684, 405] width 198 height 53
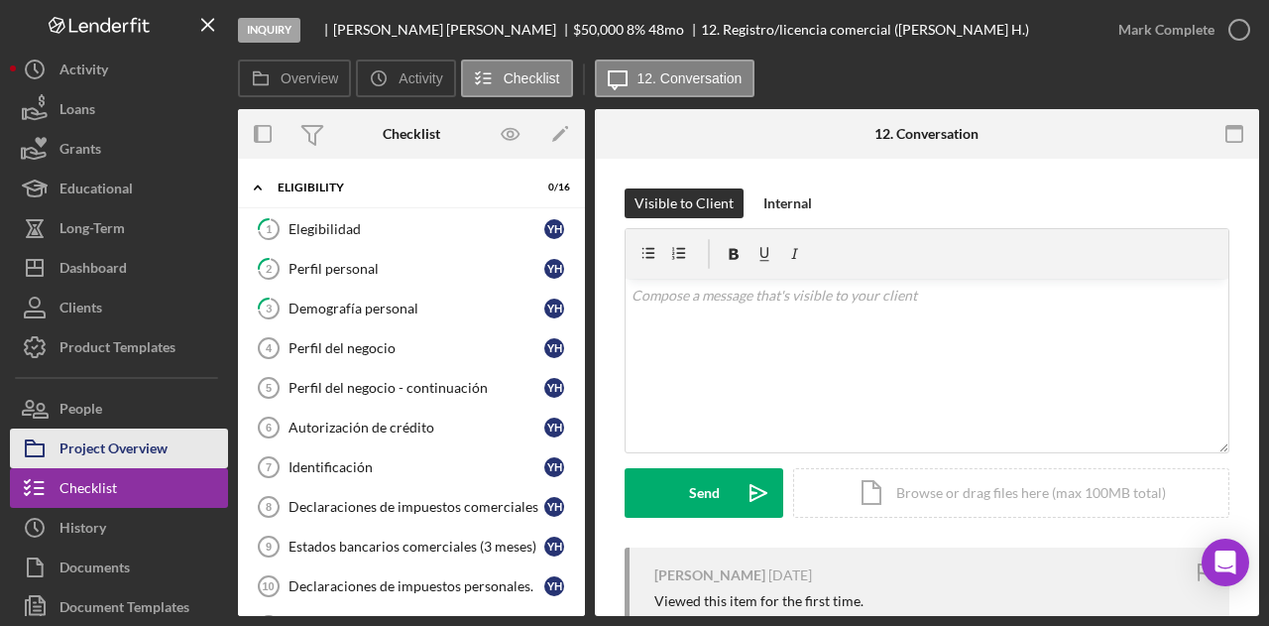
click at [175, 451] on button "Project Overview" at bounding box center [119, 448] width 218 height 40
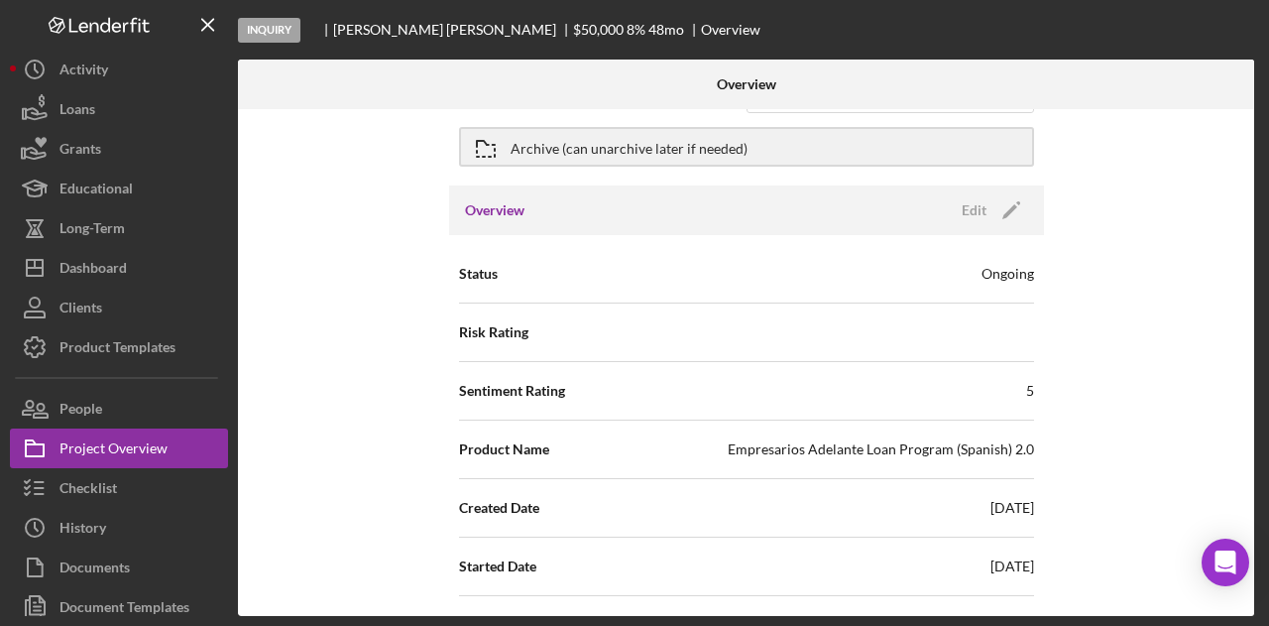
scroll to position [99, 0]
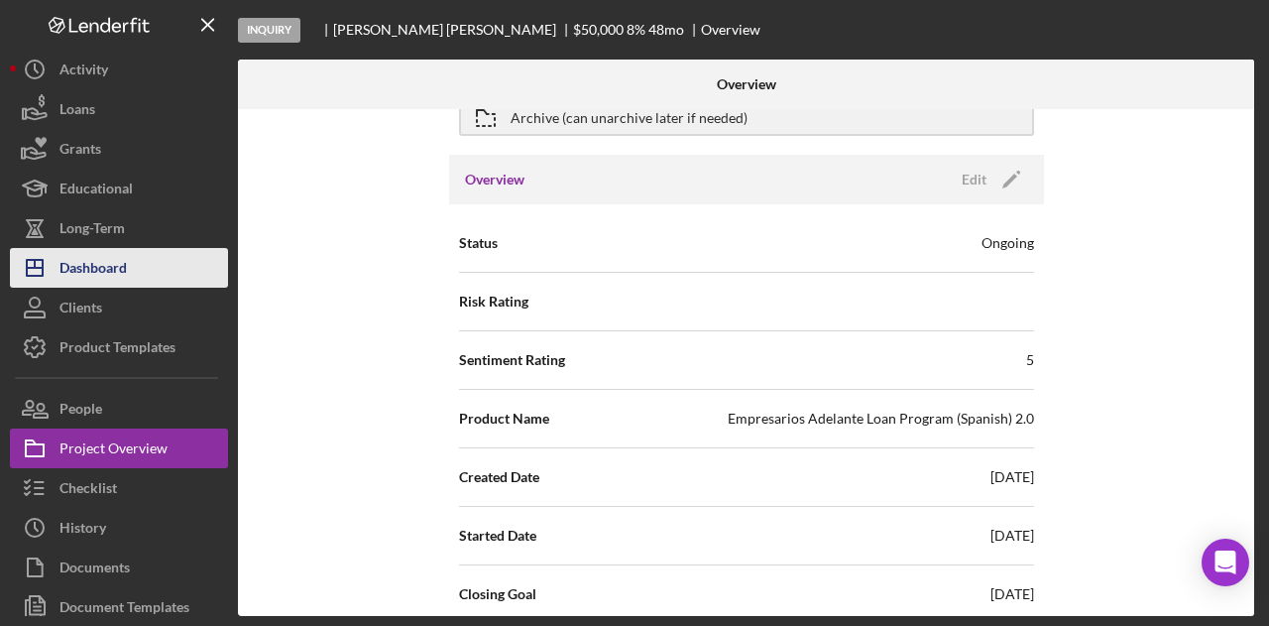
click at [135, 273] on button "Icon/Dashboard Dashboard" at bounding box center [119, 268] width 218 height 40
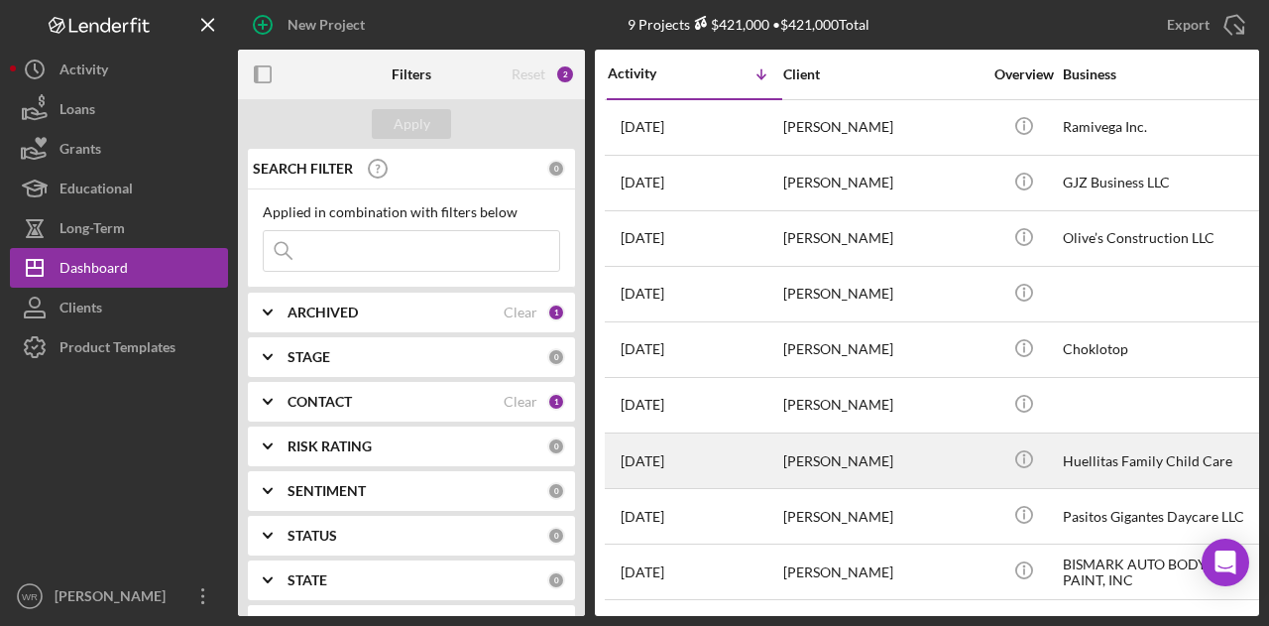
scroll to position [3, 0]
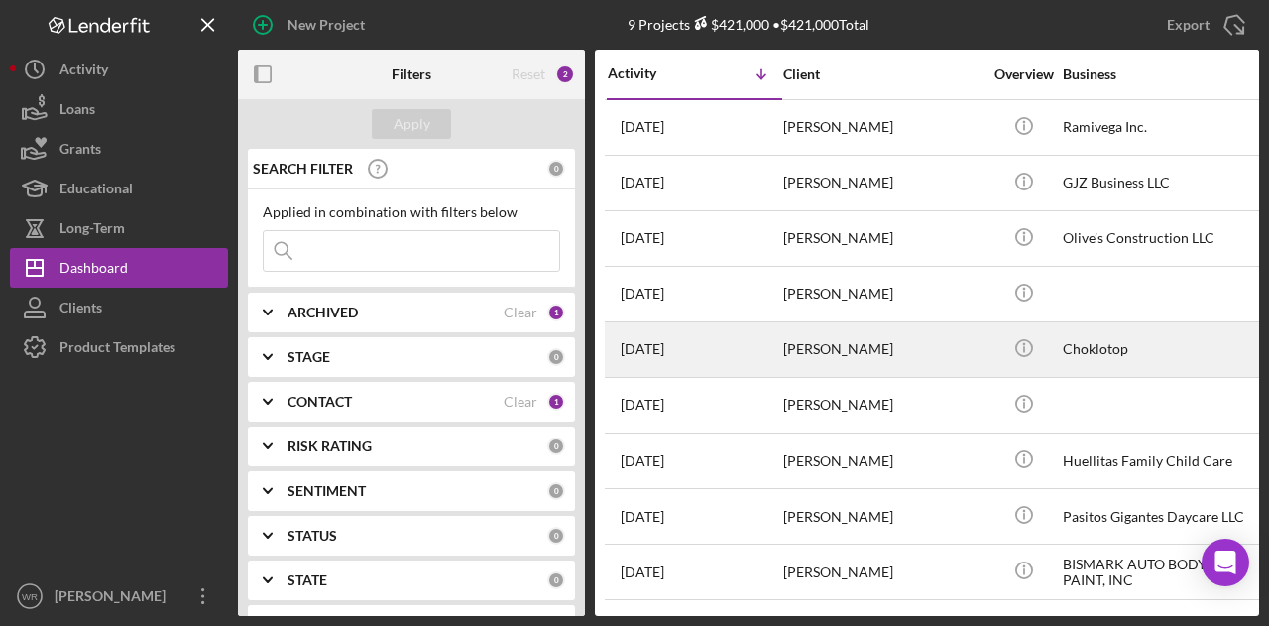
click at [861, 346] on div "[PERSON_NAME]" at bounding box center [882, 349] width 198 height 53
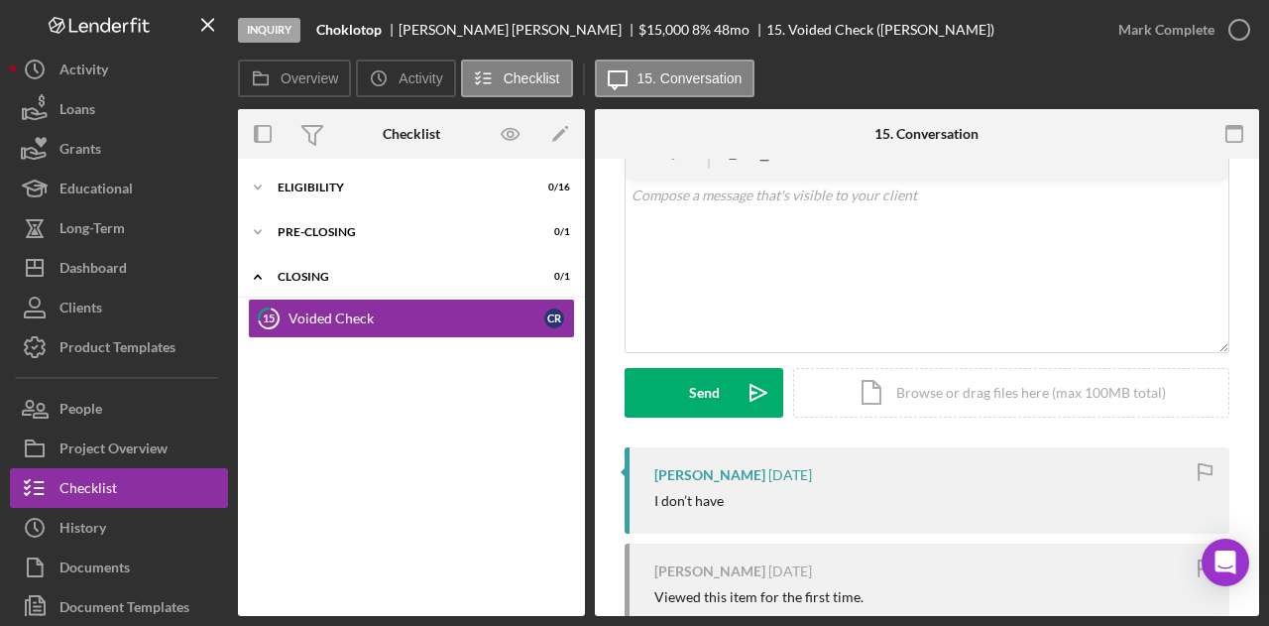
scroll to position [198, 0]
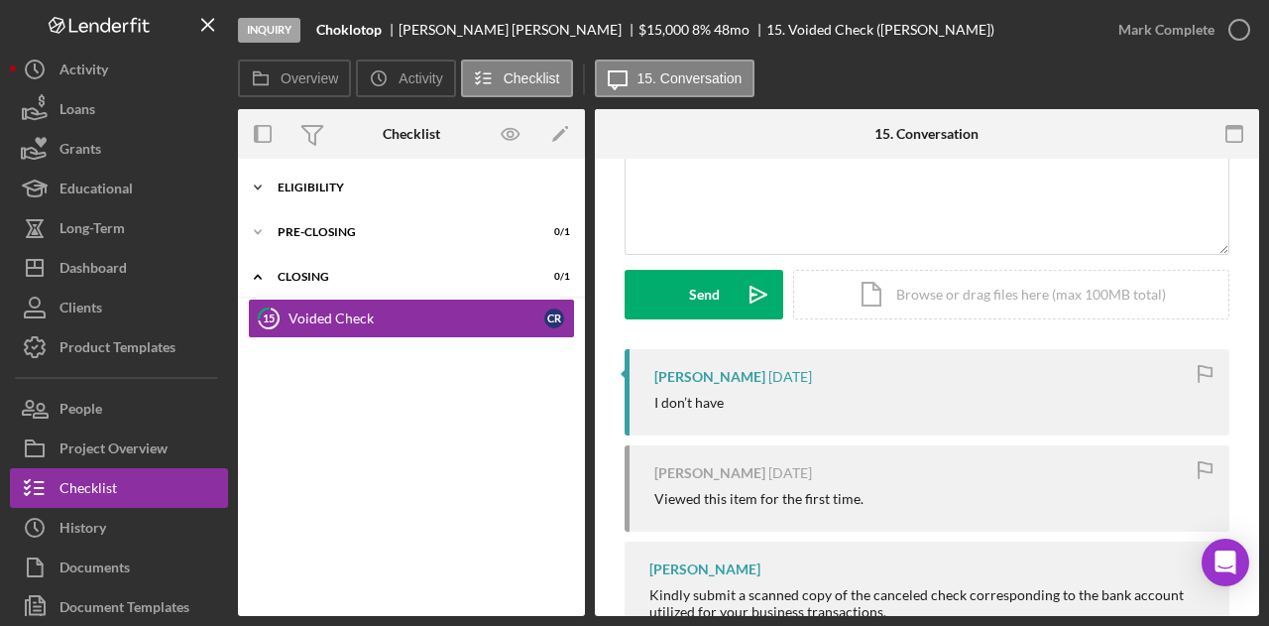
click at [379, 185] on div "ELIGIBILITY" at bounding box center [419, 187] width 283 height 12
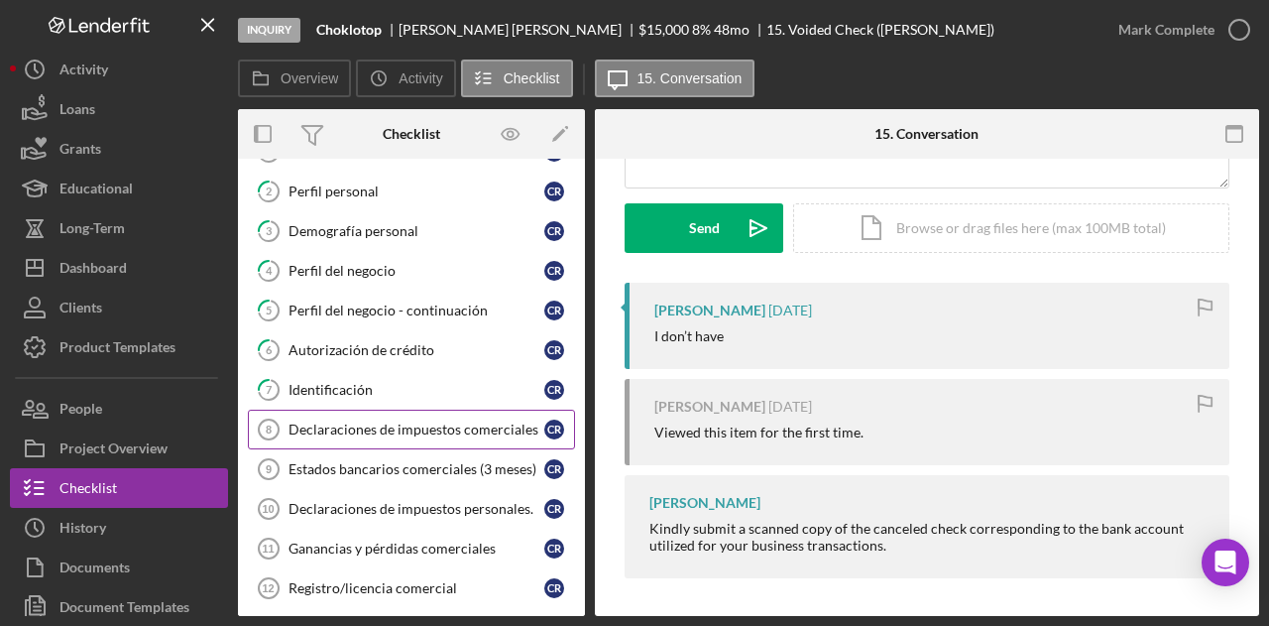
scroll to position [0, 0]
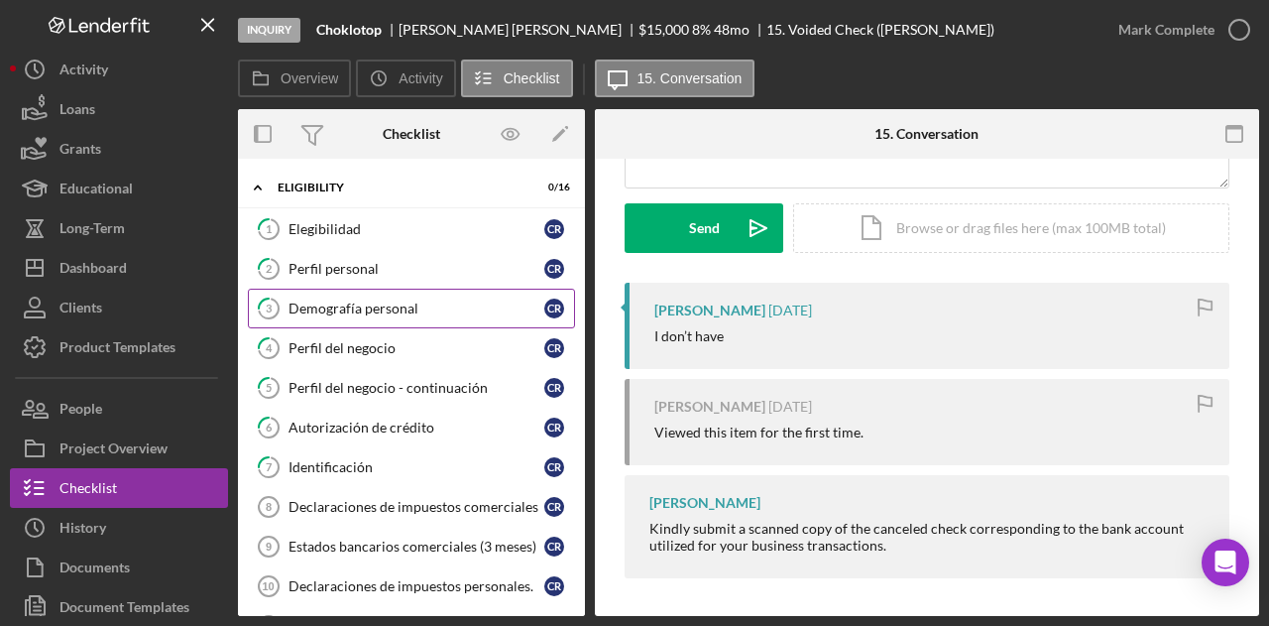
click at [404, 319] on link "3 Demografía personal C R" at bounding box center [411, 308] width 327 height 40
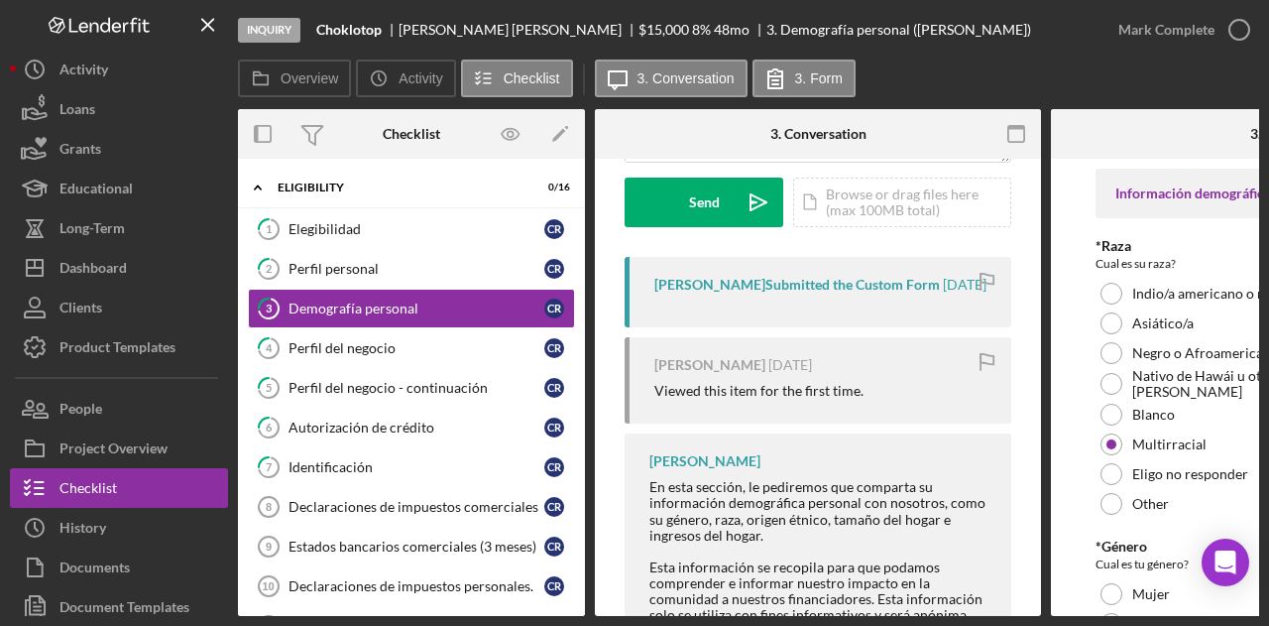
scroll to position [297, 0]
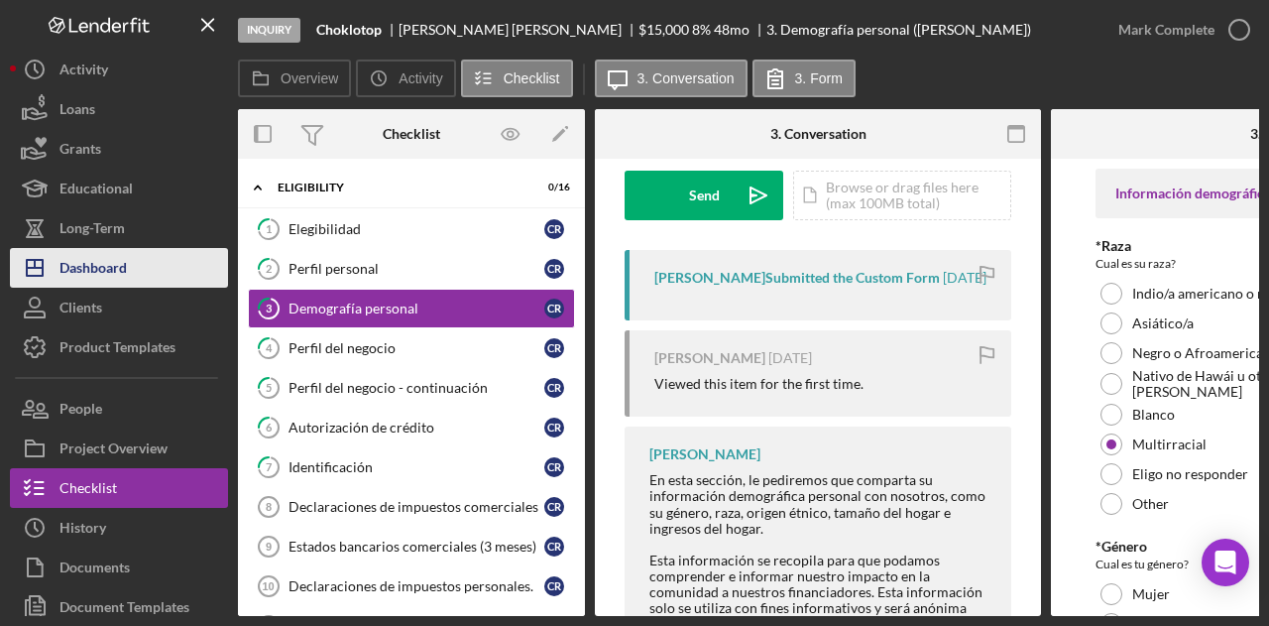
click at [174, 273] on button "Icon/Dashboard Dashboard" at bounding box center [119, 268] width 218 height 40
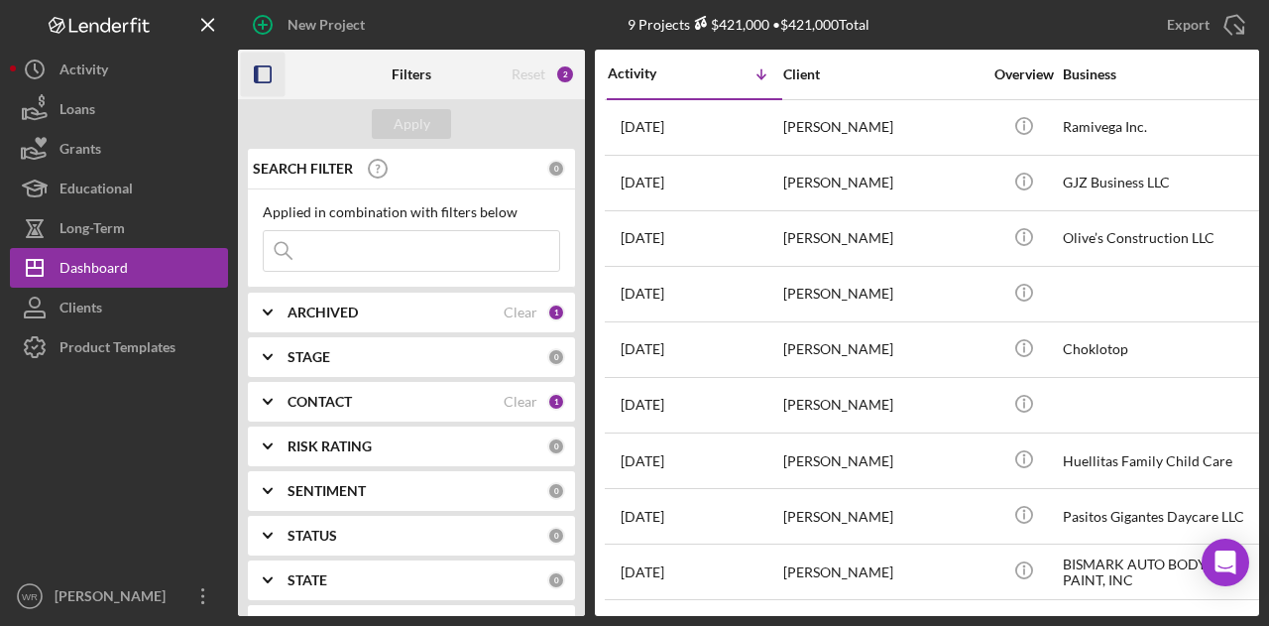
click at [258, 72] on rect "button" at bounding box center [257, 74] width 4 height 16
